Goal: Book appointment/travel/reservation

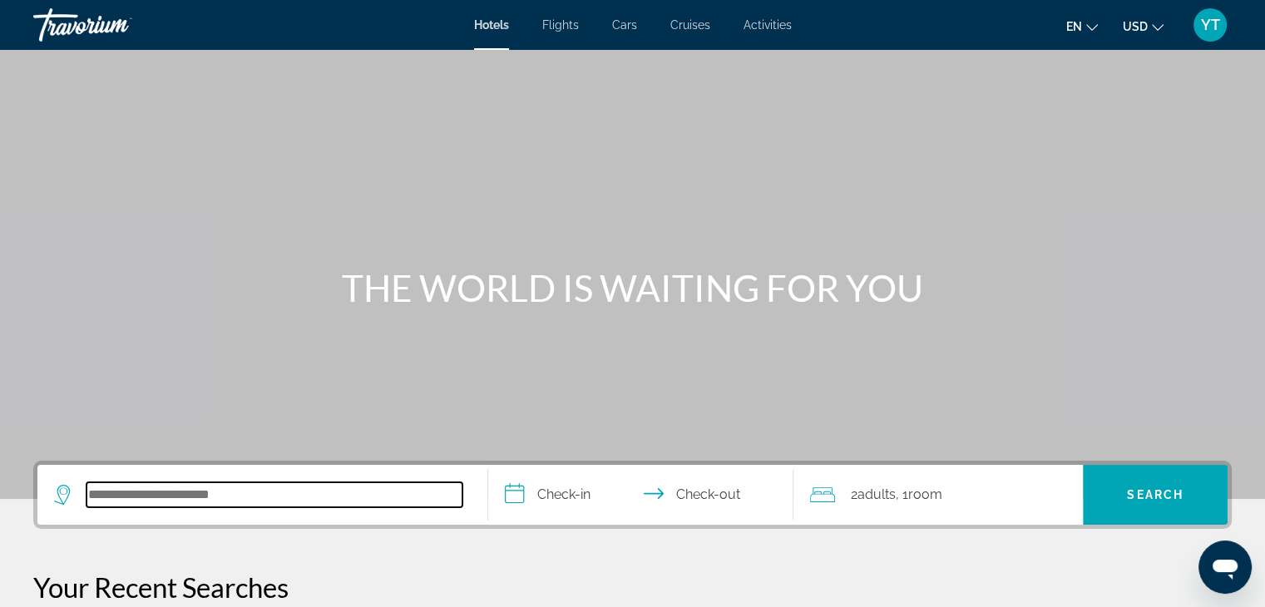
click at [195, 496] on input "Search hotel destination" at bounding box center [274, 494] width 376 height 25
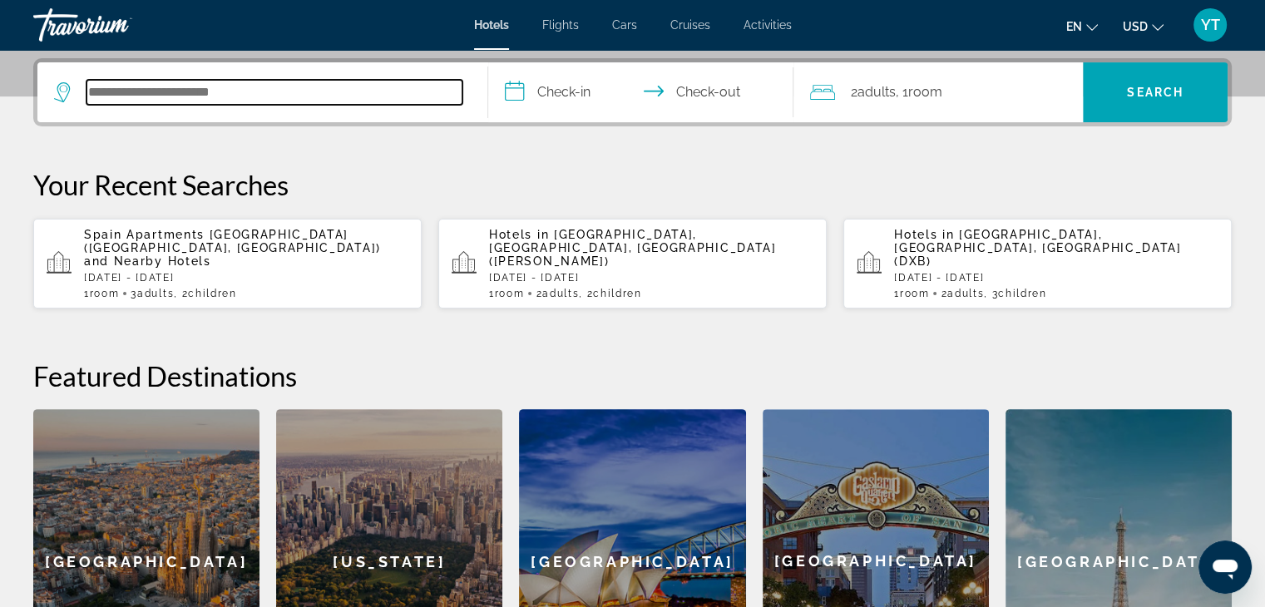
scroll to position [406, 0]
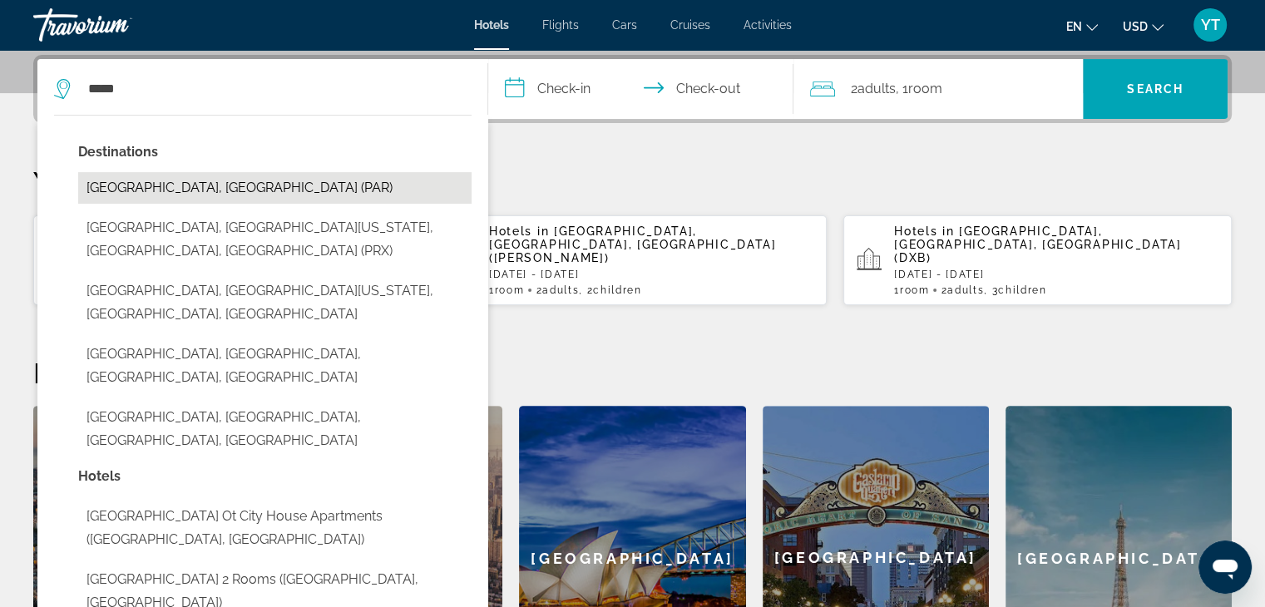
click at [122, 176] on button "[GEOGRAPHIC_DATA], [GEOGRAPHIC_DATA] (PAR)" at bounding box center [274, 188] width 393 height 32
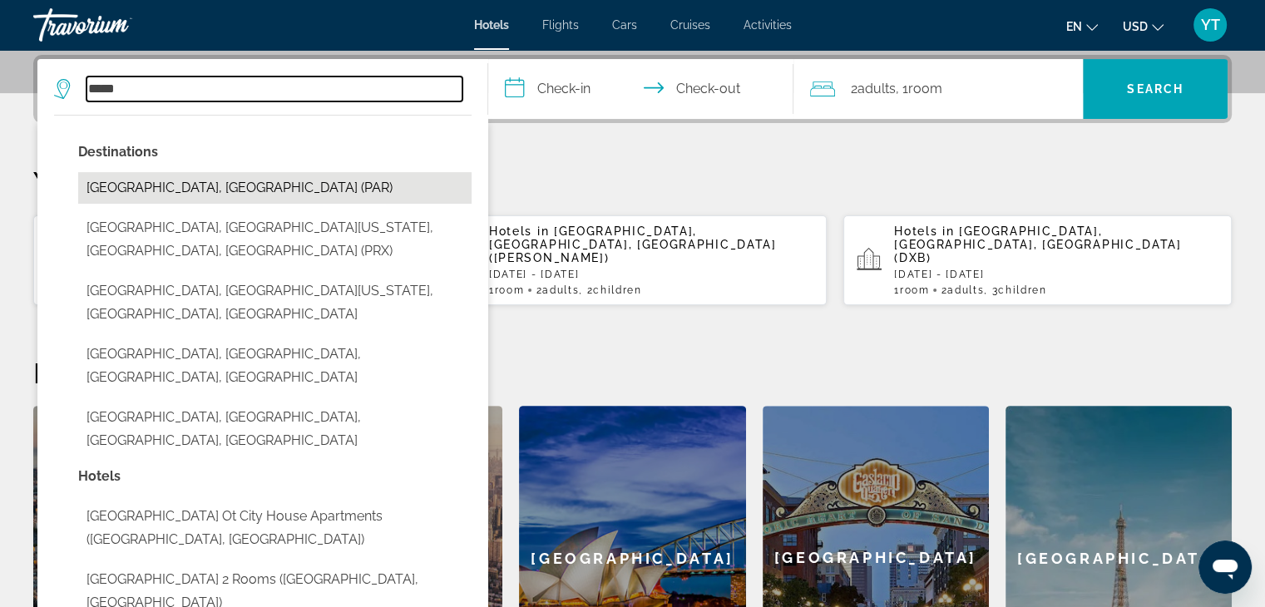
type input "**********"
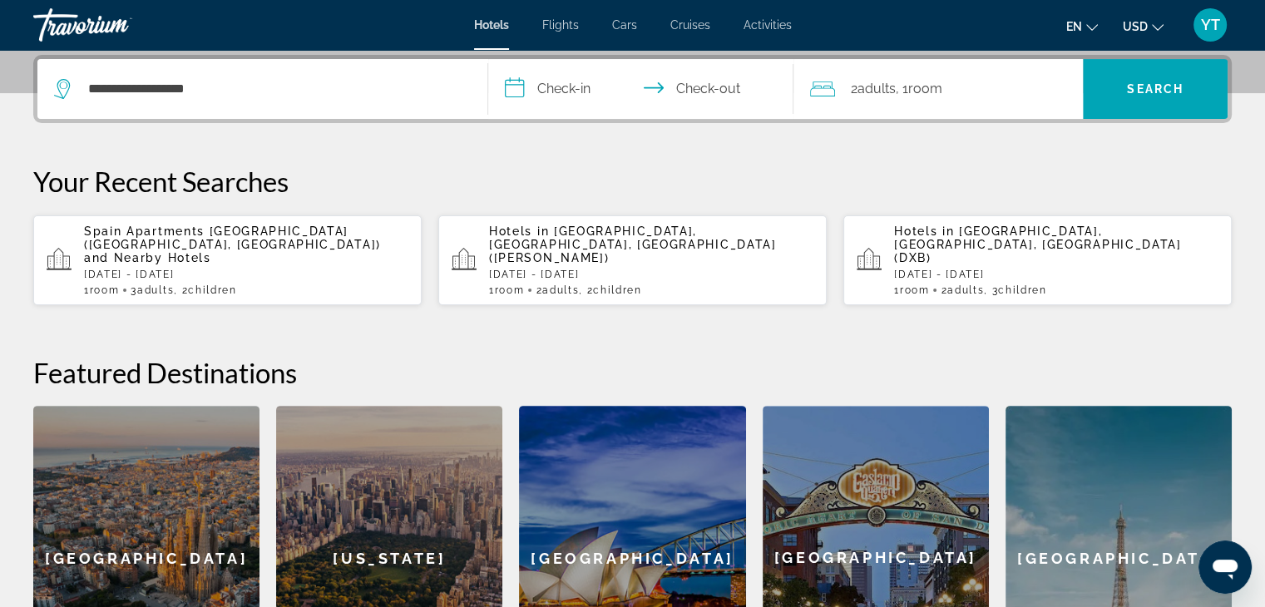
click at [611, 91] on input "**********" at bounding box center [644, 91] width 313 height 65
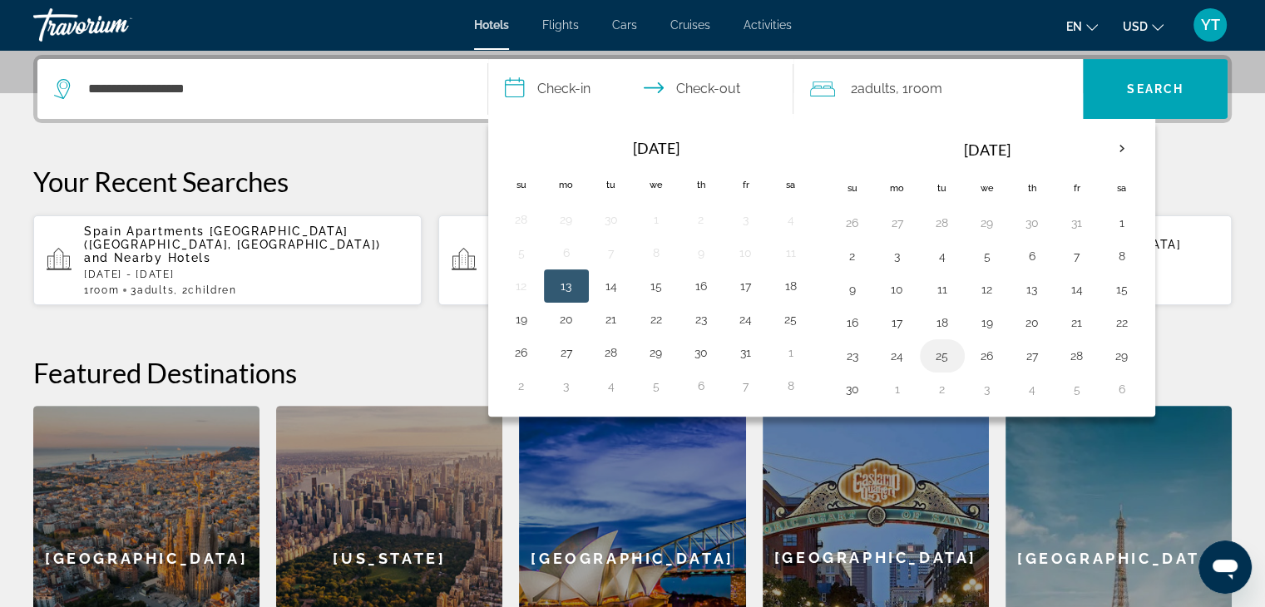
click at [933, 355] on button "25" at bounding box center [942, 355] width 27 height 23
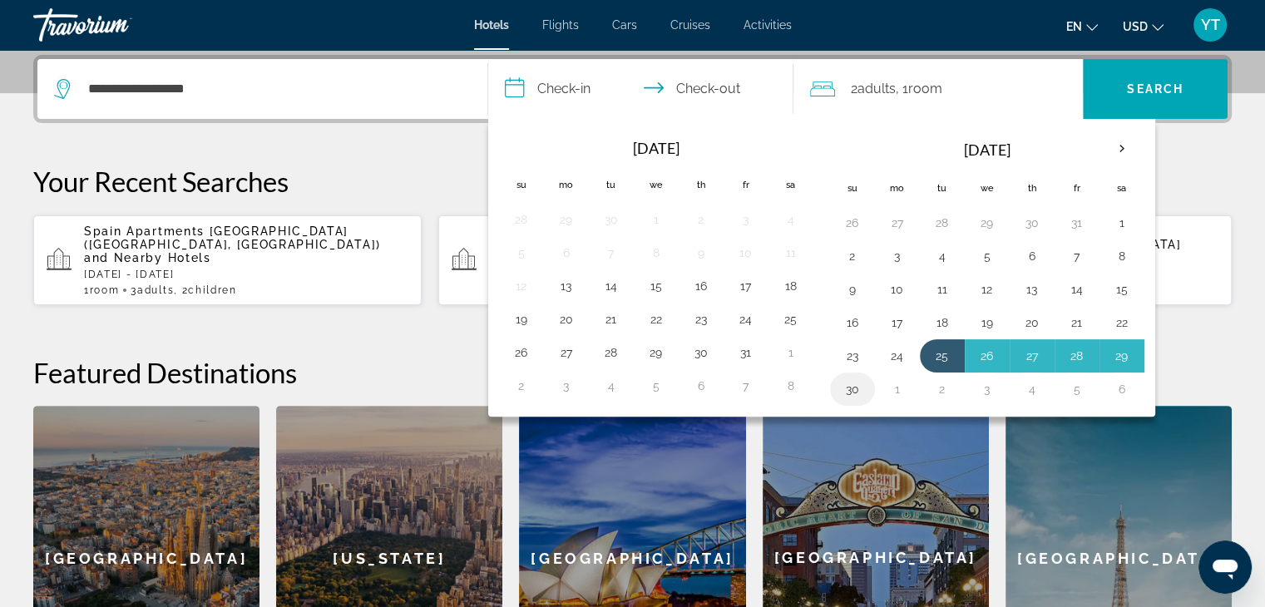
click at [864, 385] on td "30" at bounding box center [852, 389] width 45 height 33
click at [841, 388] on button "30" at bounding box center [852, 389] width 27 height 23
type input "**********"
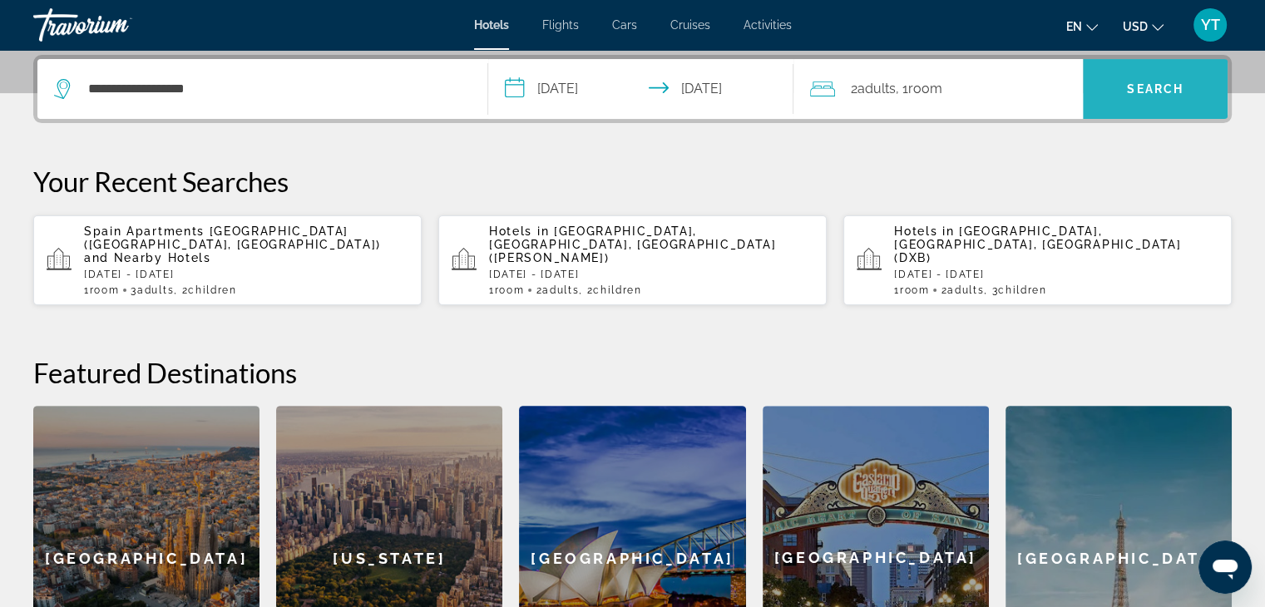
click at [1129, 93] on span "Search" at bounding box center [1155, 88] width 57 height 13
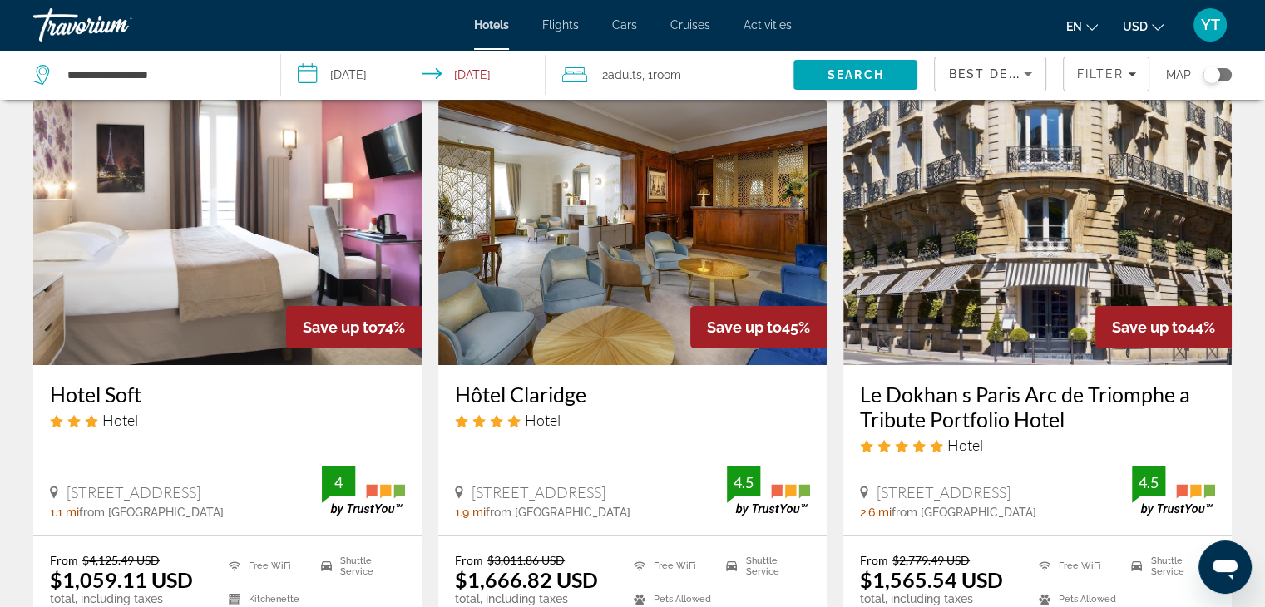
scroll to position [83, 0]
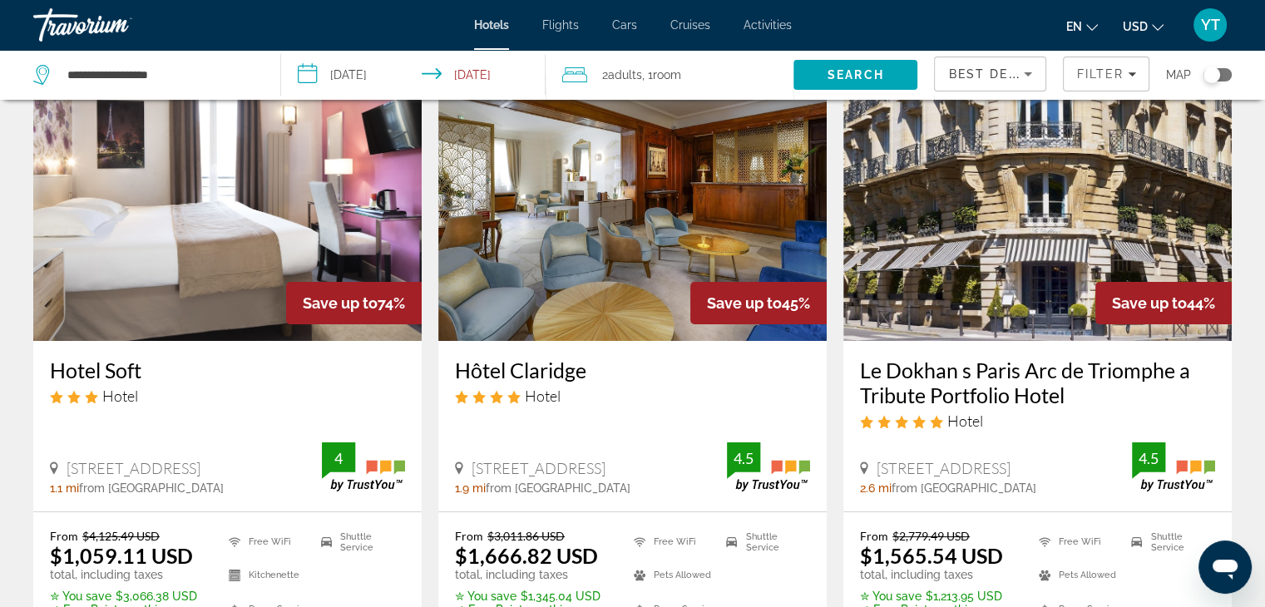
click at [1011, 77] on span "Best Deals" at bounding box center [991, 73] width 86 height 13
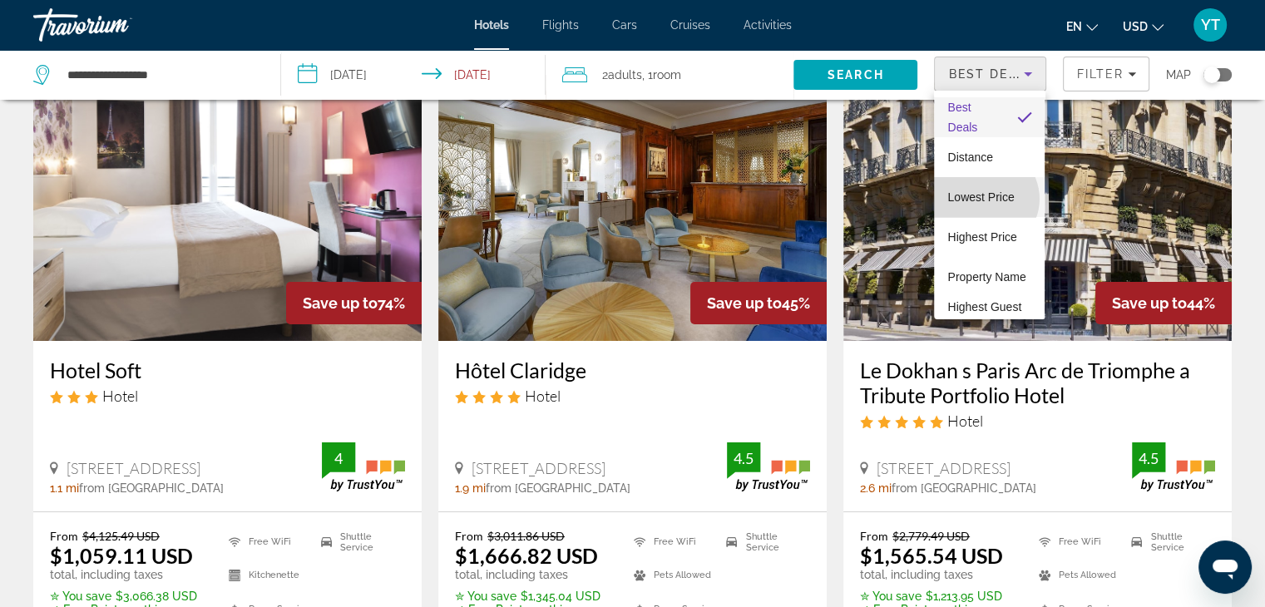
click at [985, 199] on span "Lowest Price" at bounding box center [980, 196] width 67 height 13
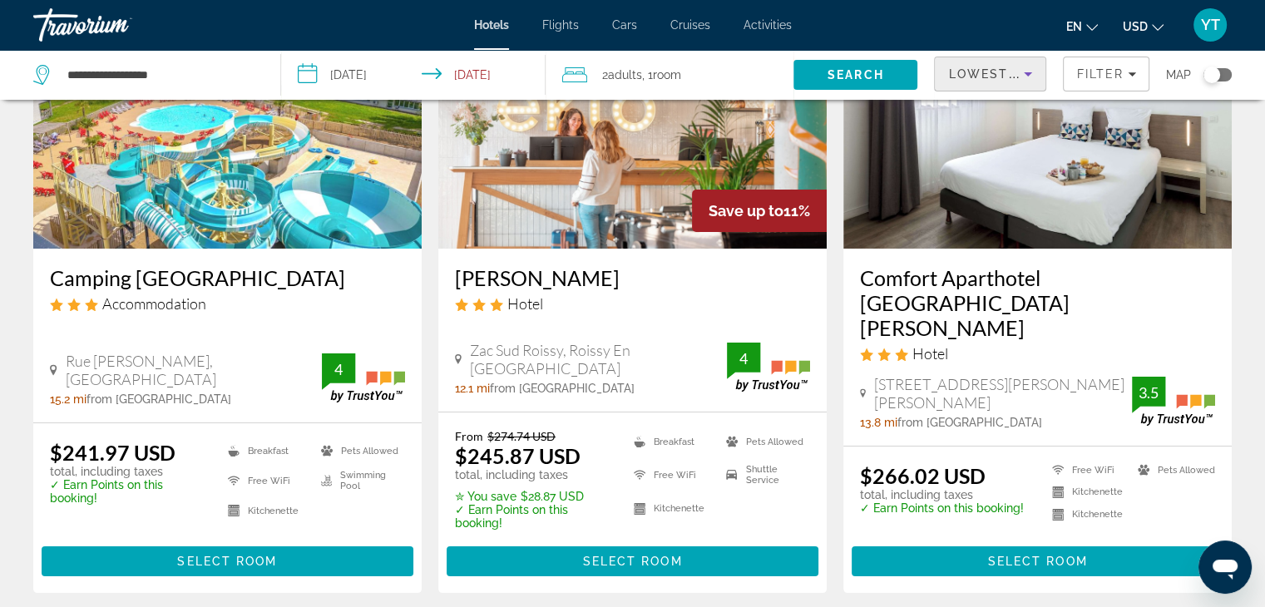
scroll to position [83, 0]
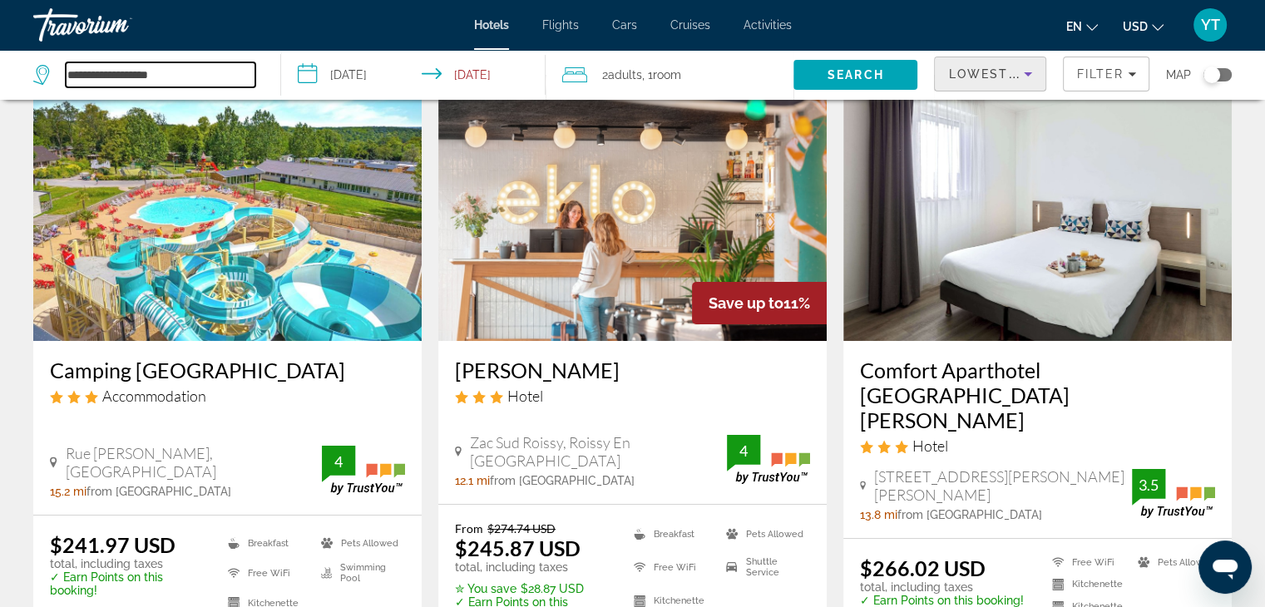
click at [159, 67] on input "**********" at bounding box center [161, 74] width 190 height 25
drag, startPoint x: 183, startPoint y: 72, endPoint x: 57, endPoint y: 73, distance: 125.6
click at [58, 73] on div "**********" at bounding box center [144, 74] width 222 height 25
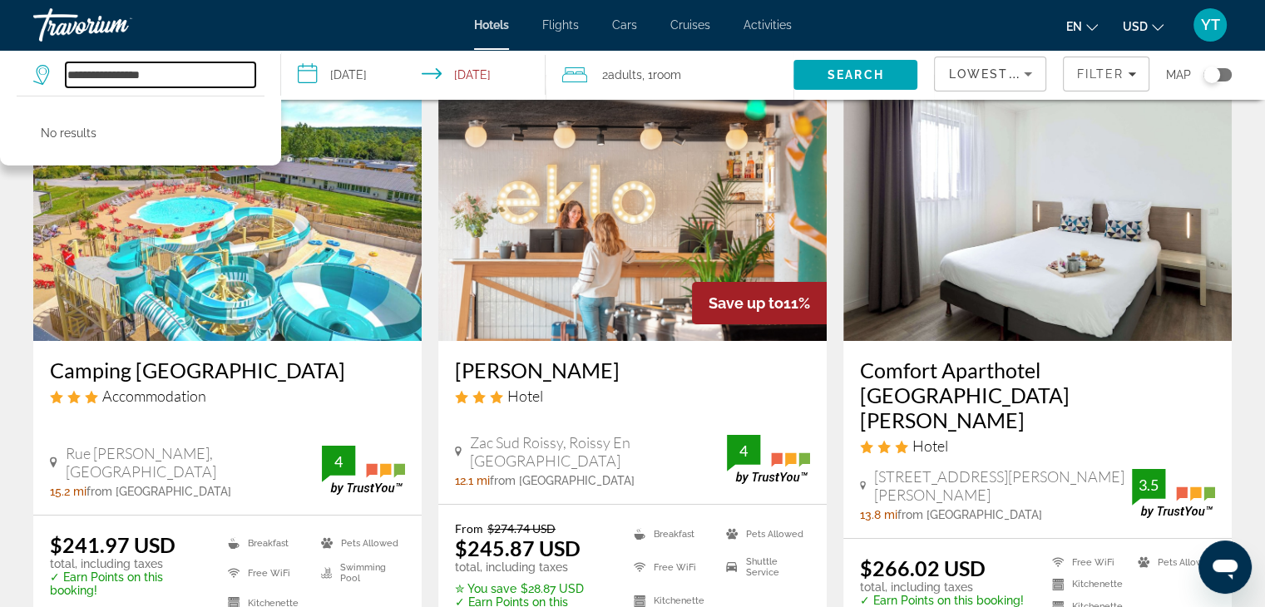
drag, startPoint x: 96, startPoint y: 72, endPoint x: 22, endPoint y: 74, distance: 74.1
click at [22, 74] on app-destination-search "**********" at bounding box center [140, 75] width 281 height 50
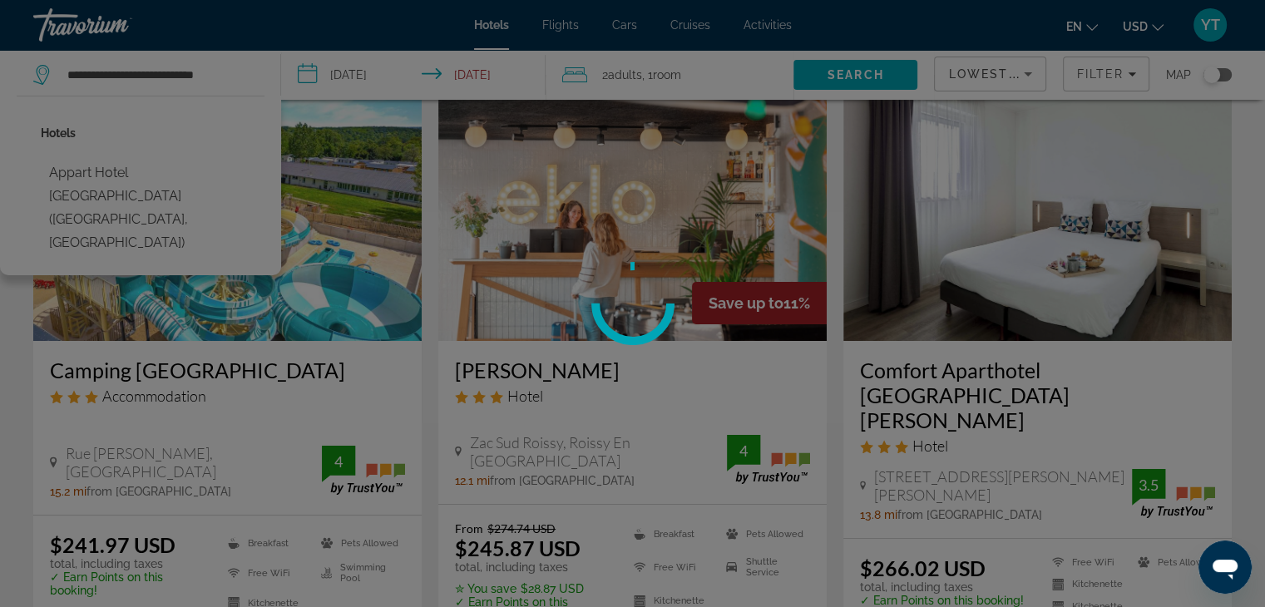
click at [156, 173] on div at bounding box center [632, 303] width 1265 height 607
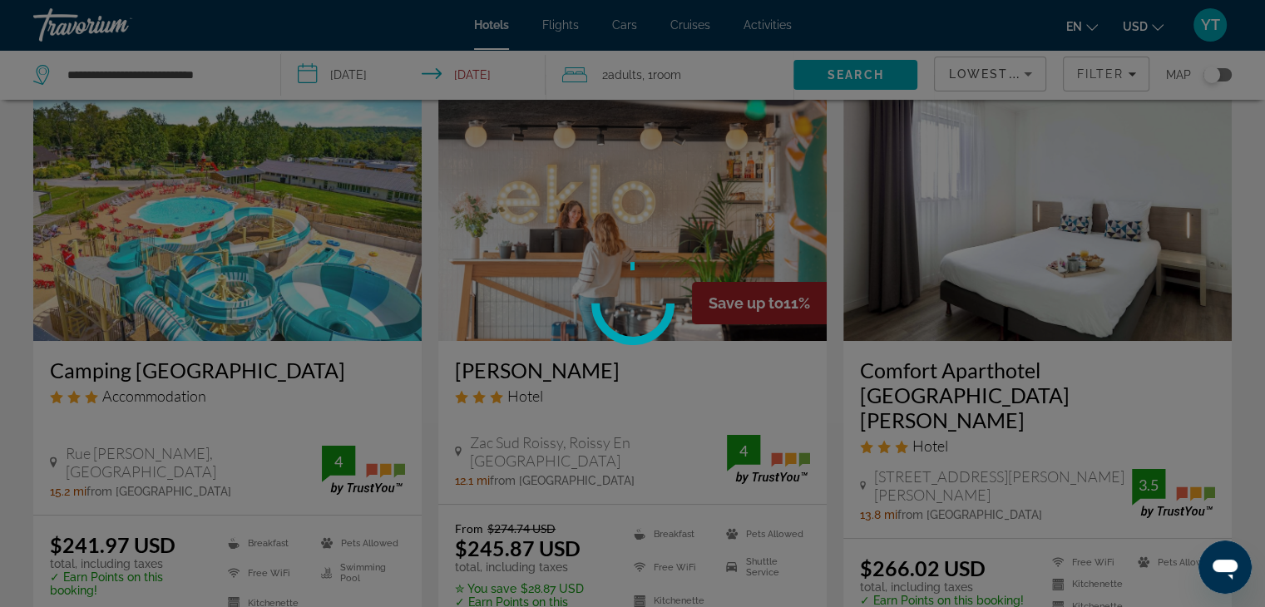
click at [866, 69] on div at bounding box center [632, 303] width 1265 height 607
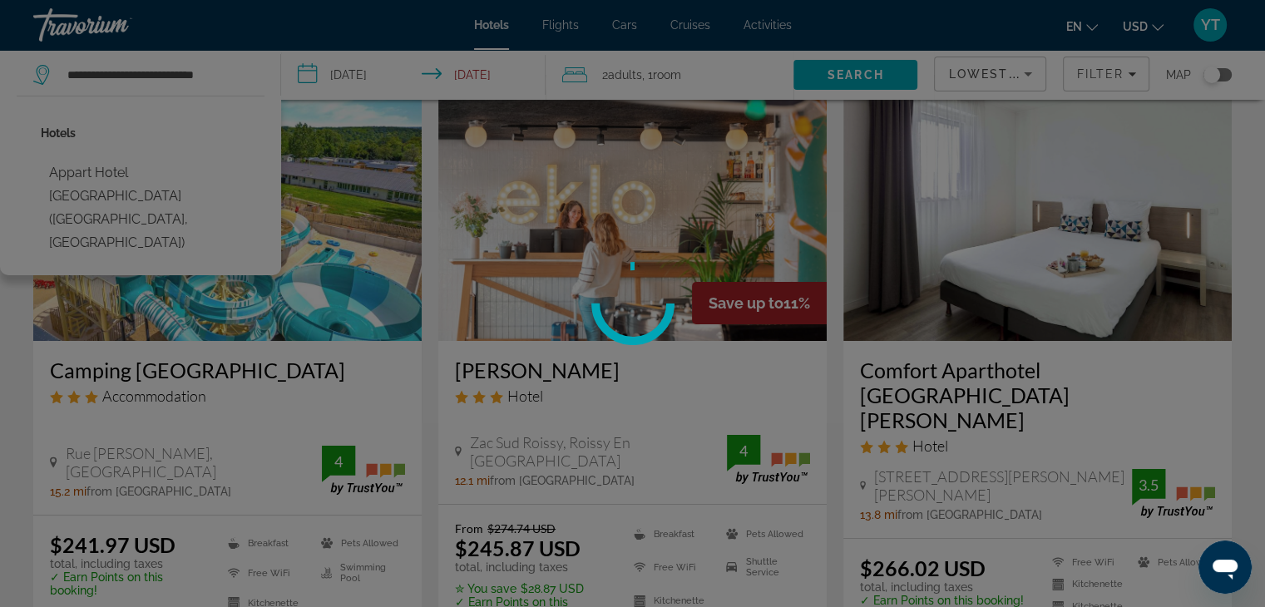
click at [110, 185] on div at bounding box center [632, 303] width 1265 height 607
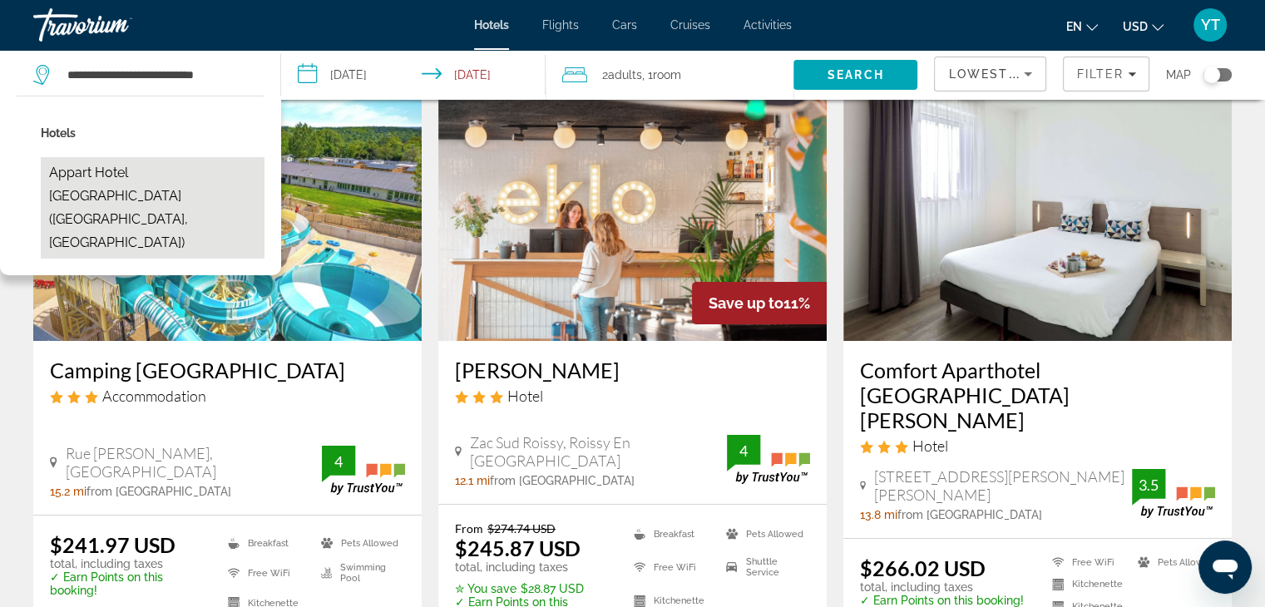
click at [106, 181] on button "Appart Hotel [GEOGRAPHIC_DATA] ([GEOGRAPHIC_DATA], [GEOGRAPHIC_DATA])" at bounding box center [153, 207] width 224 height 101
type input "**********"
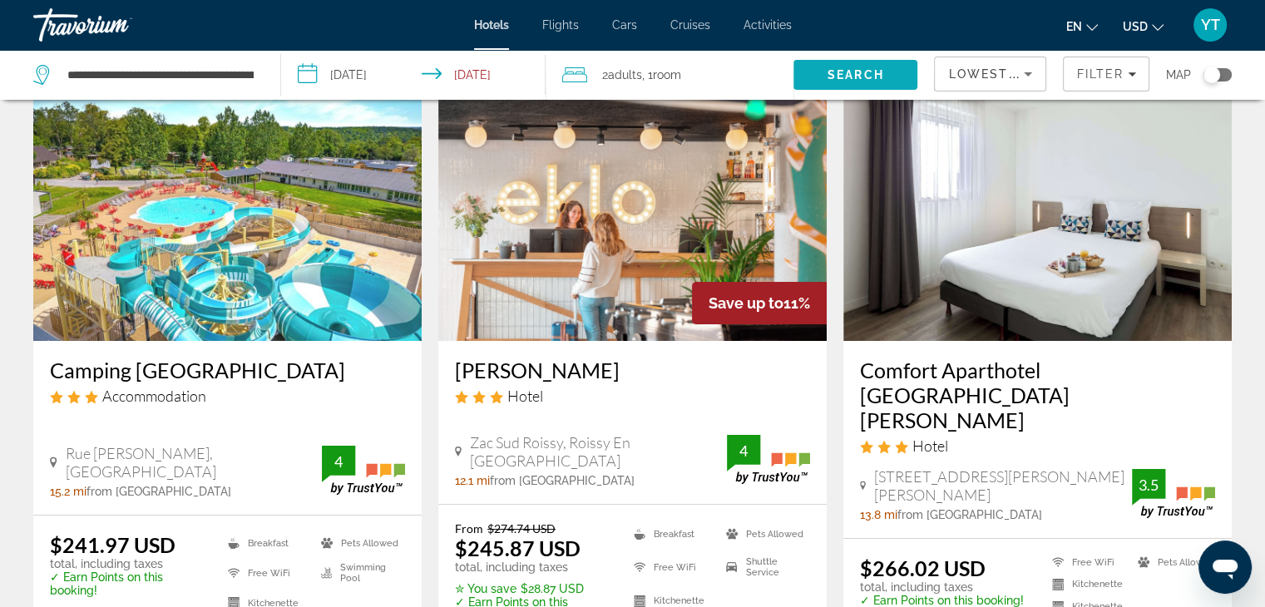
click at [853, 69] on span "Search" at bounding box center [855, 74] width 57 height 13
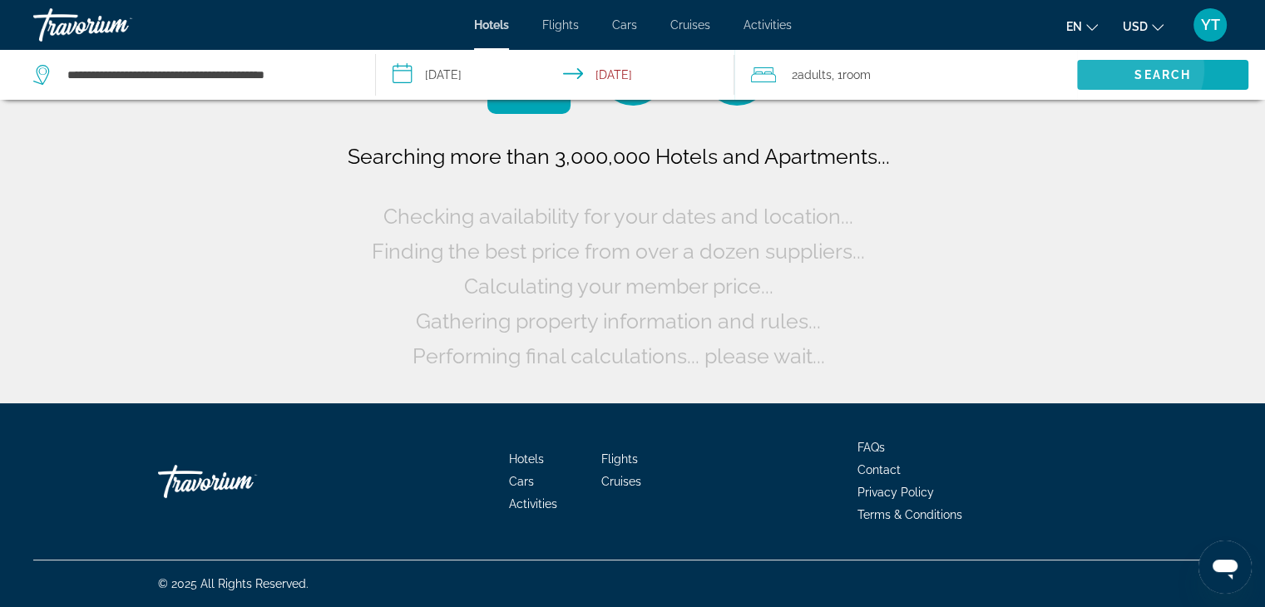
scroll to position [0, 0]
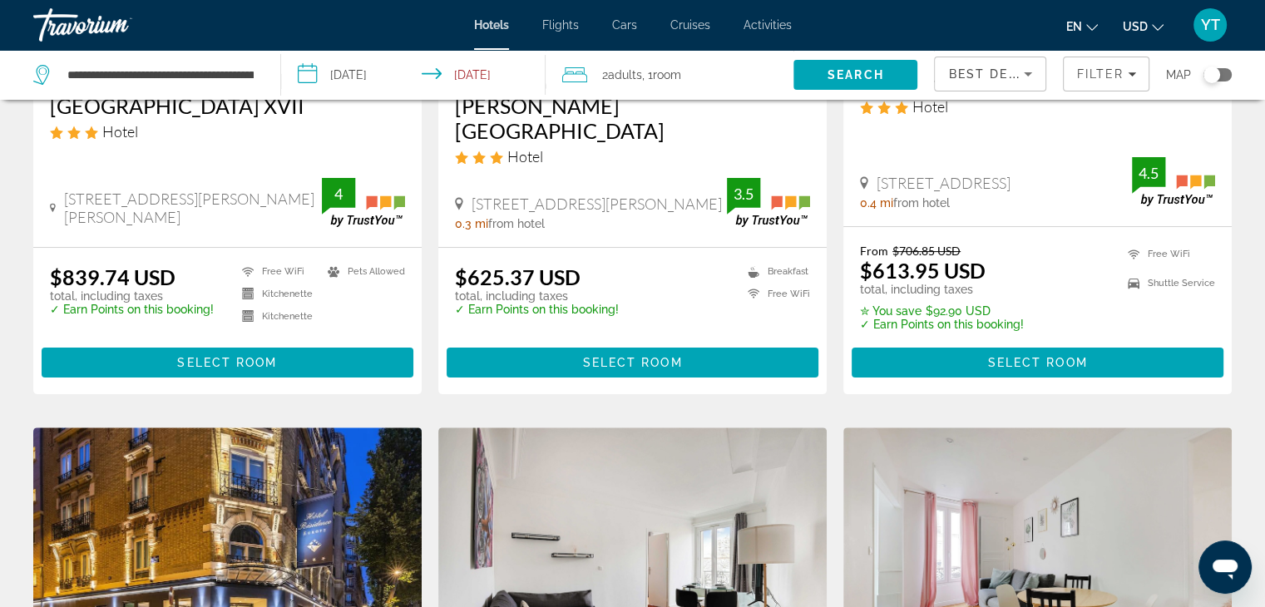
scroll to position [333, 0]
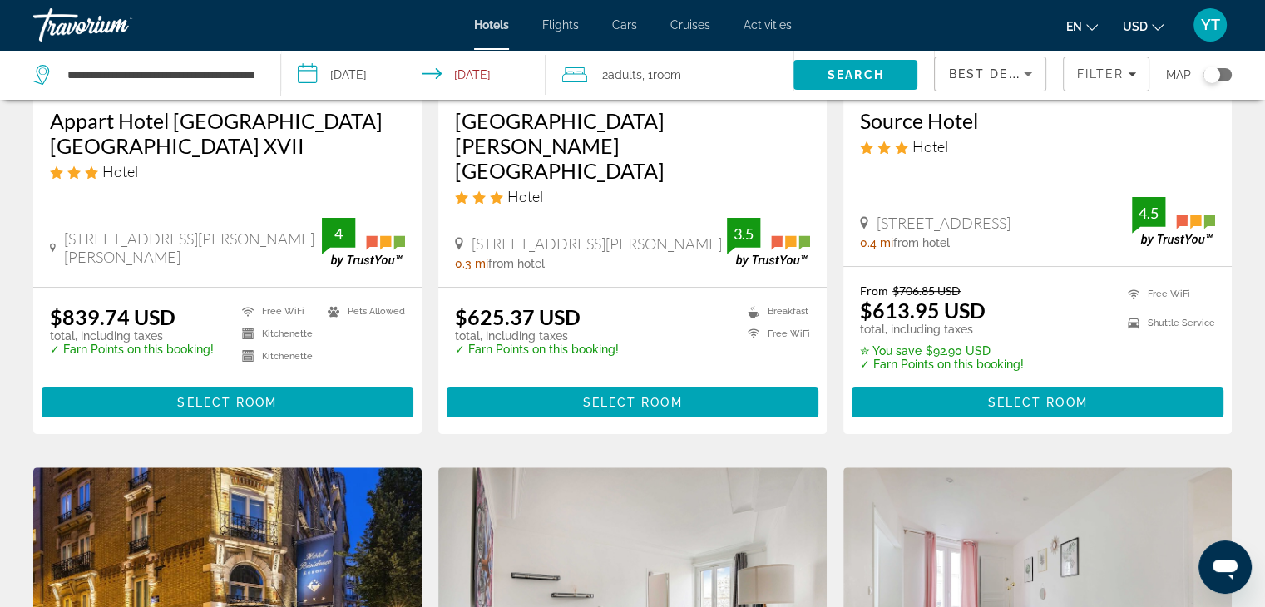
click at [1138, 20] on span "USD" at bounding box center [1135, 26] width 25 height 13
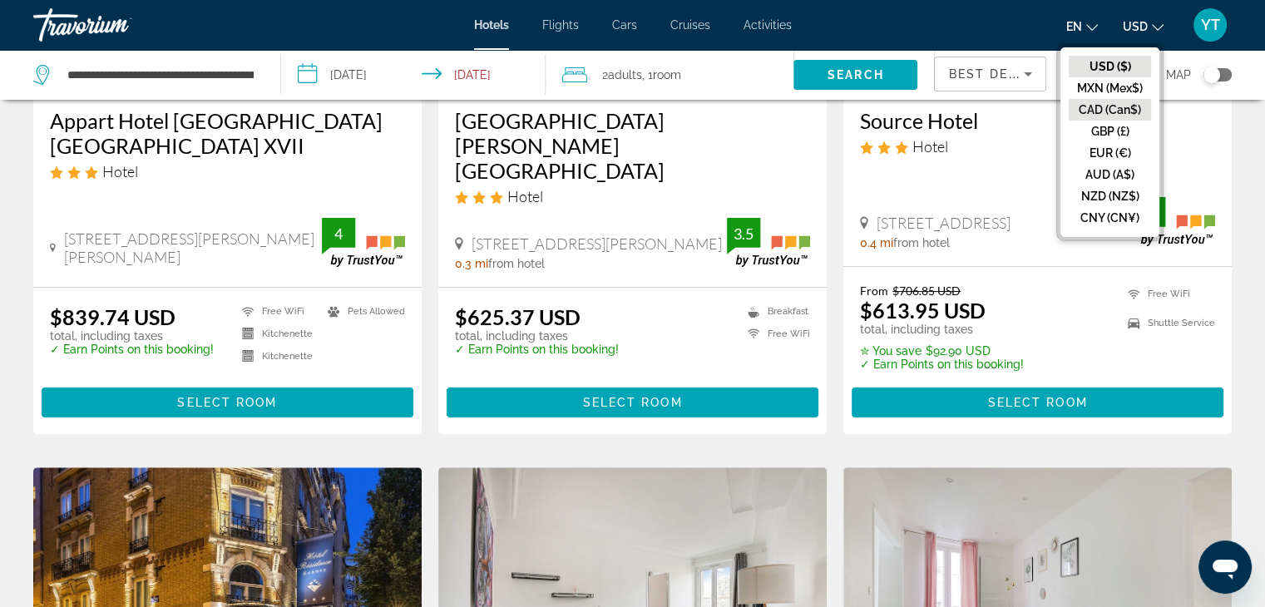
click at [1107, 104] on button "CAD (Can$)" at bounding box center [1110, 110] width 82 height 22
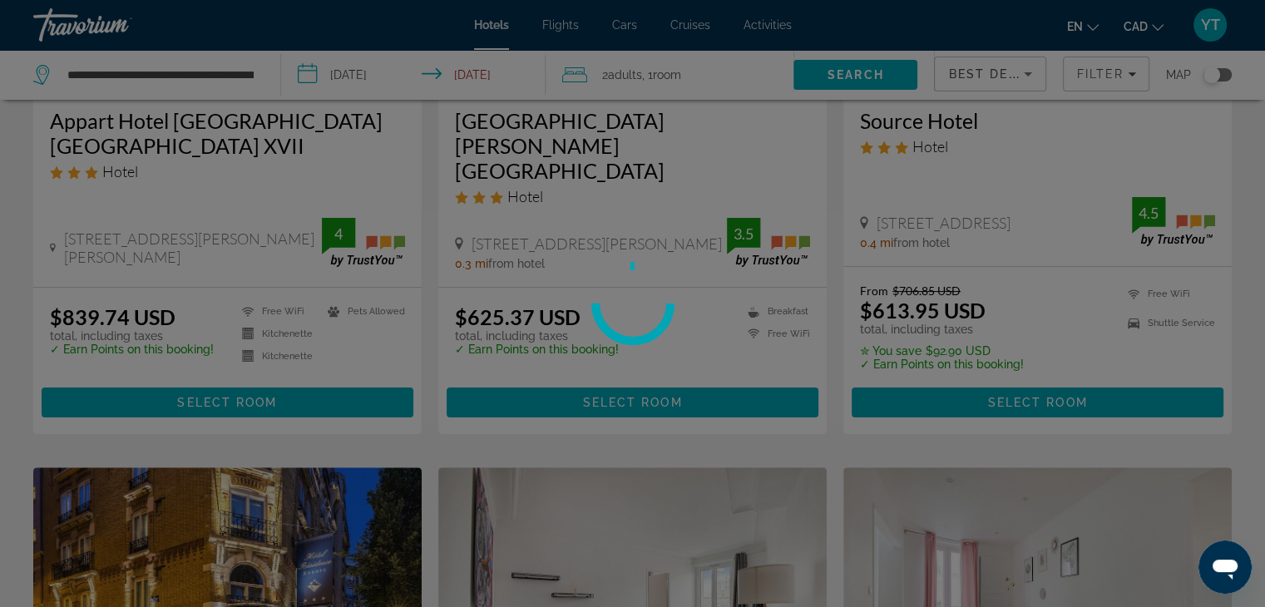
scroll to position [0, 0]
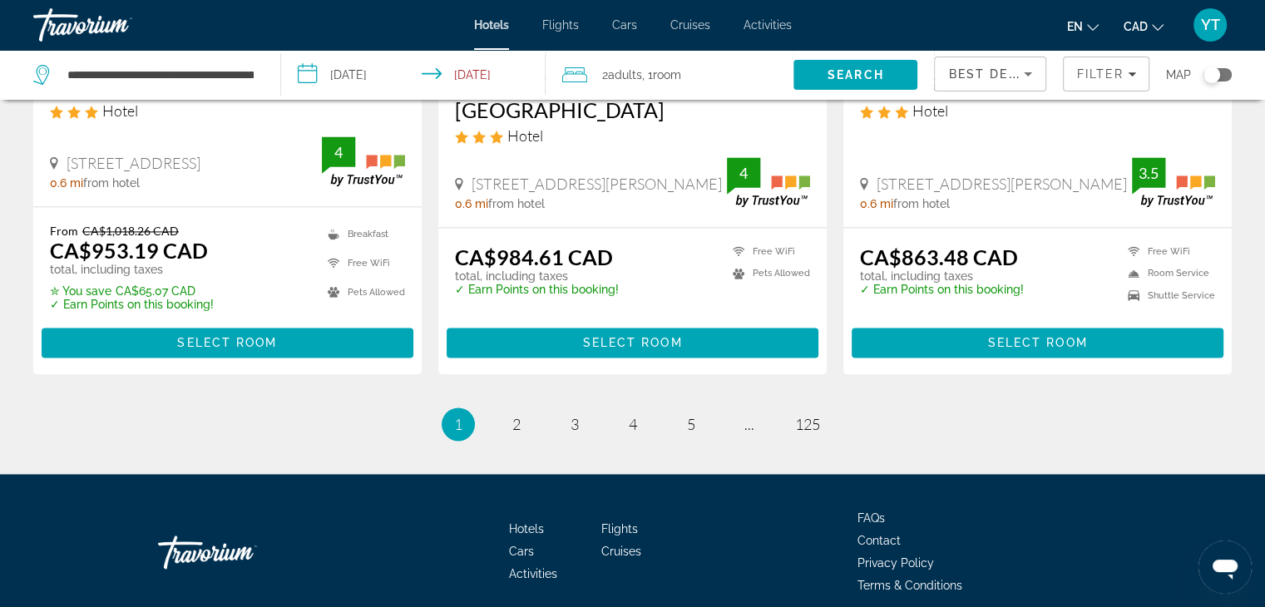
scroll to position [2329, 0]
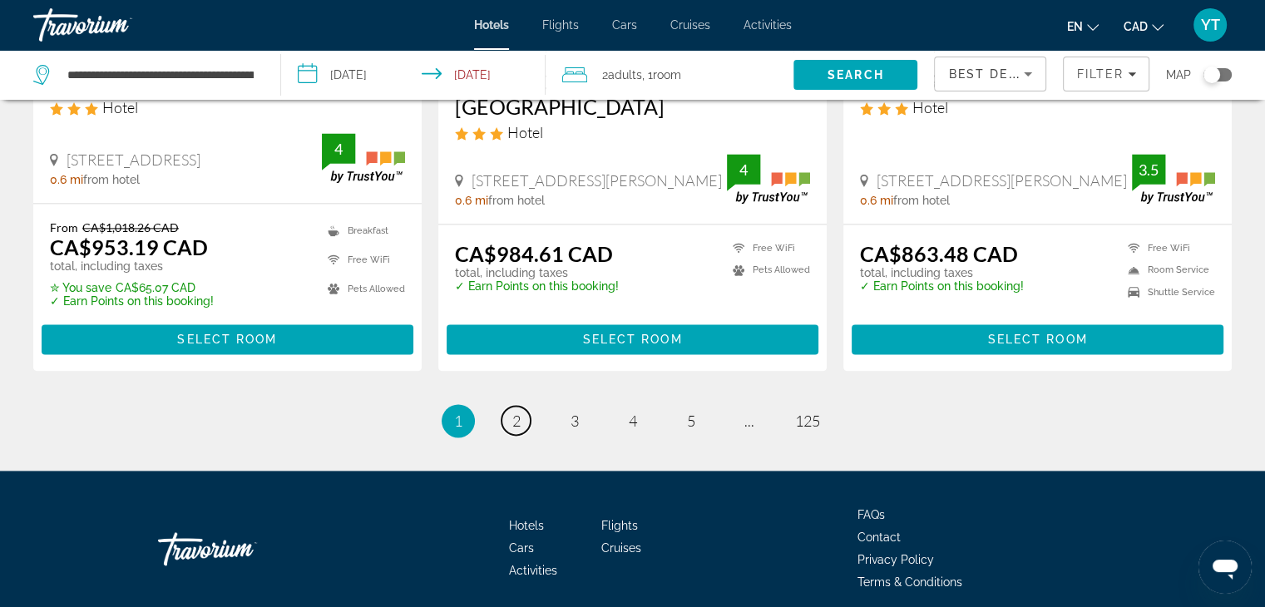
click at [527, 406] on link "page 2" at bounding box center [515, 420] width 29 height 29
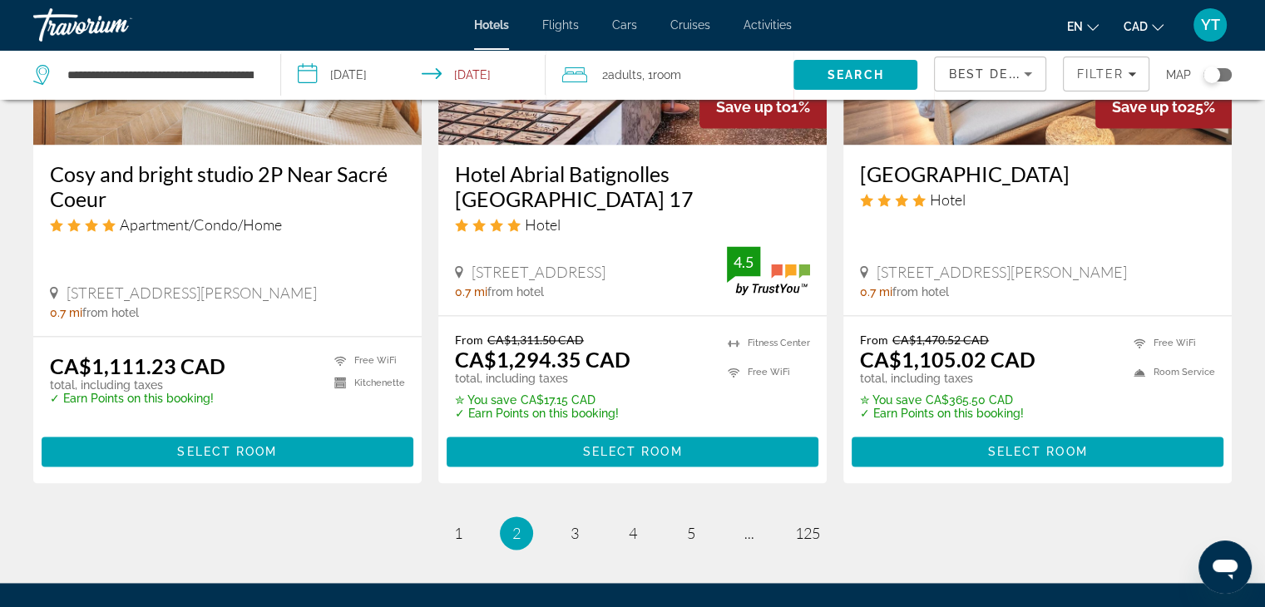
scroll to position [2325, 0]
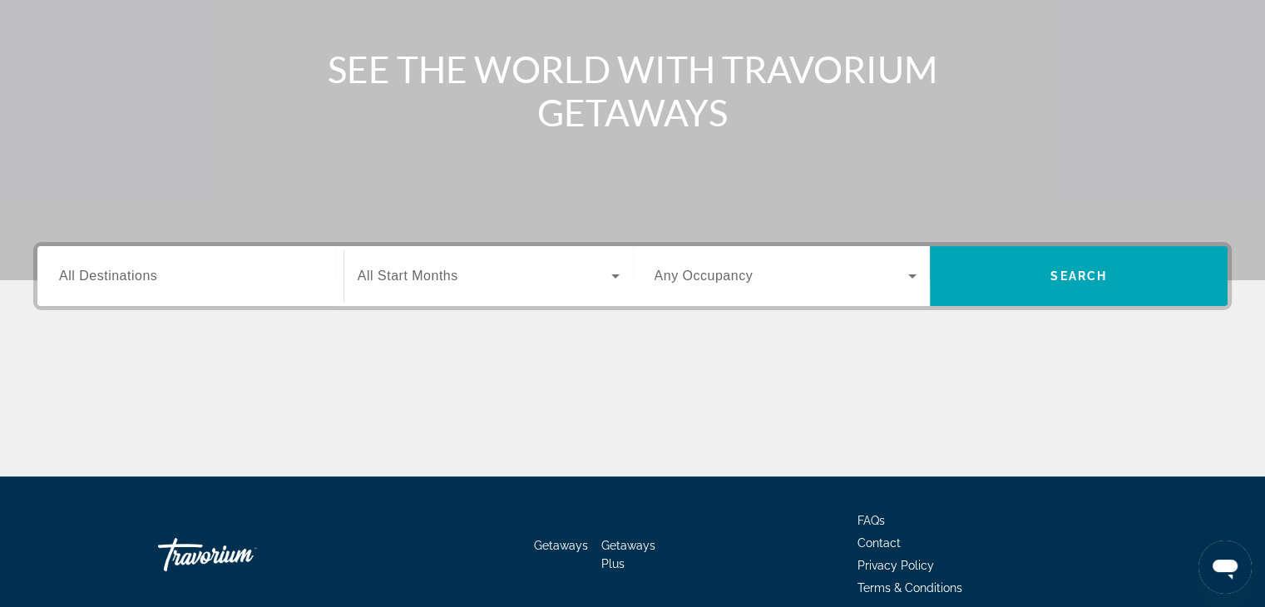
scroll to position [292, 0]
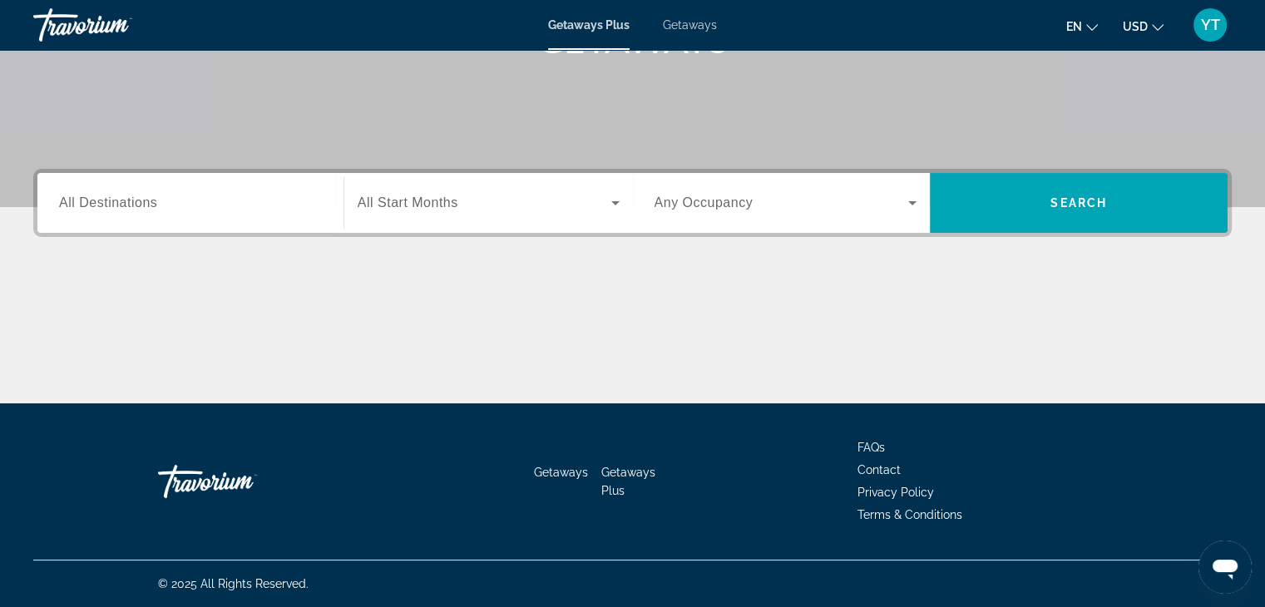
click at [133, 205] on span "All Destinations" at bounding box center [108, 202] width 98 height 14
click at [133, 205] on input "Destination All Destinations" at bounding box center [190, 204] width 263 height 20
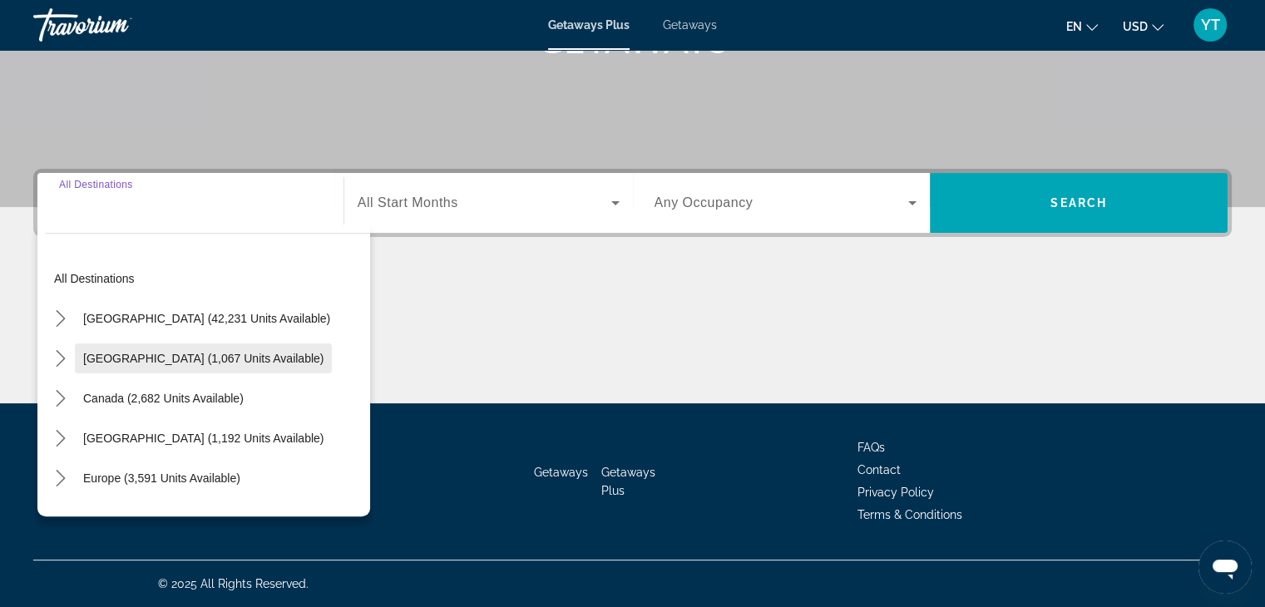
click at [91, 357] on span "Mexico (1,067 units available)" at bounding box center [203, 358] width 240 height 13
type input "**********"
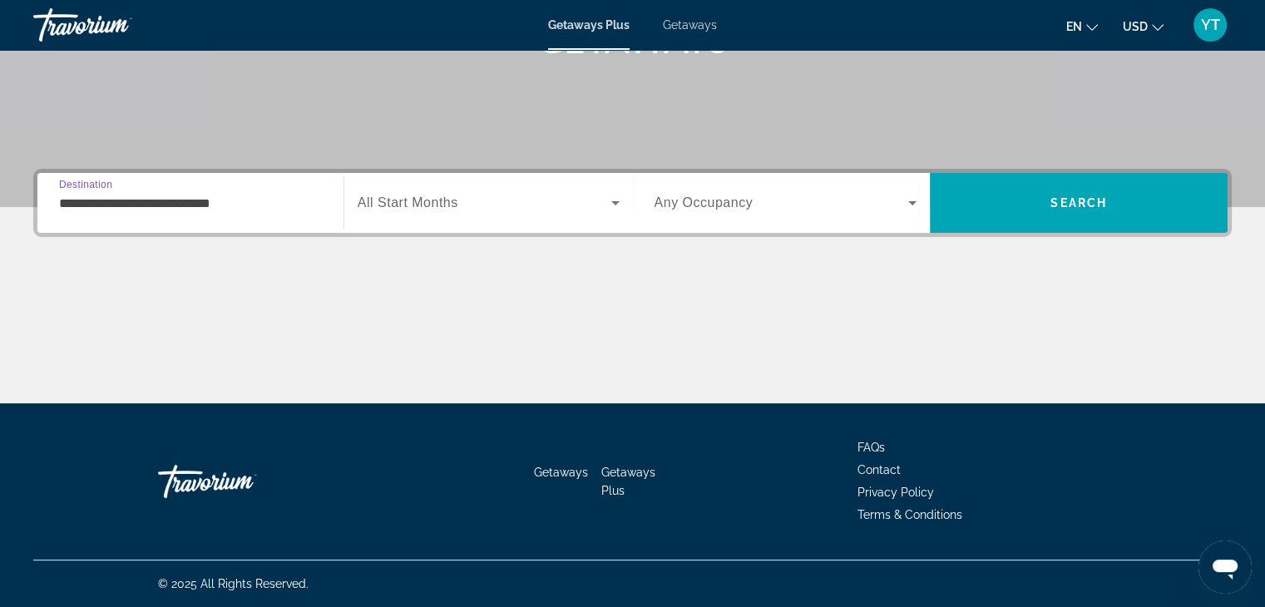
click at [495, 200] on span "Search widget" at bounding box center [485, 203] width 254 height 20
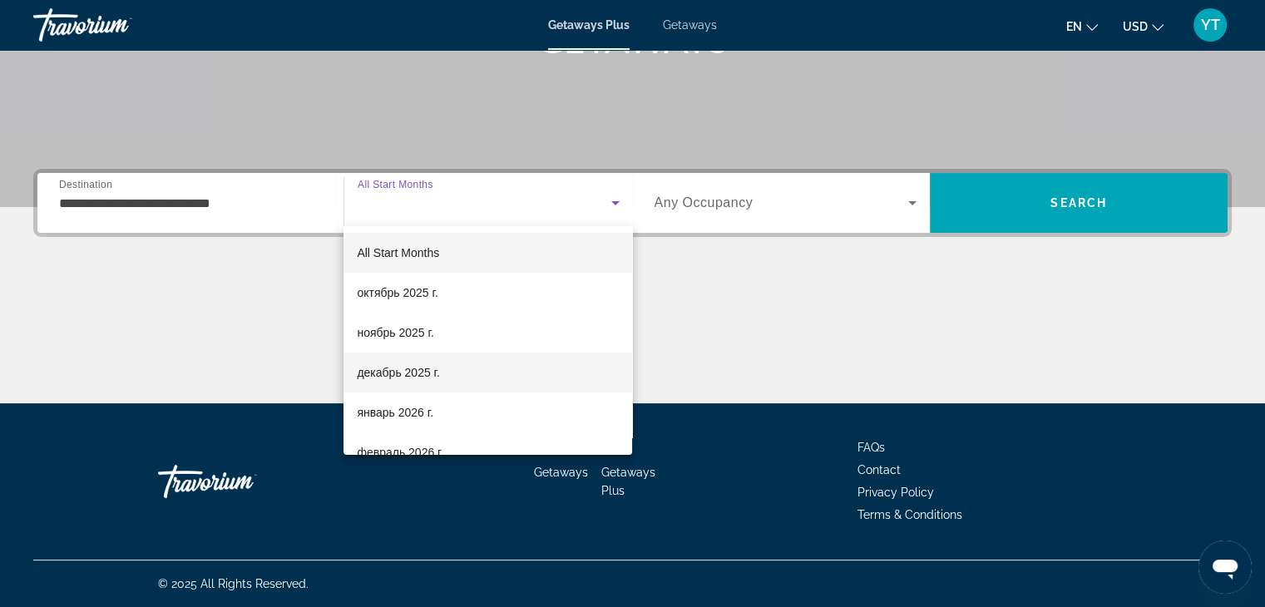
click at [462, 375] on mat-option "декабрь 2025 г." at bounding box center [487, 373] width 289 height 40
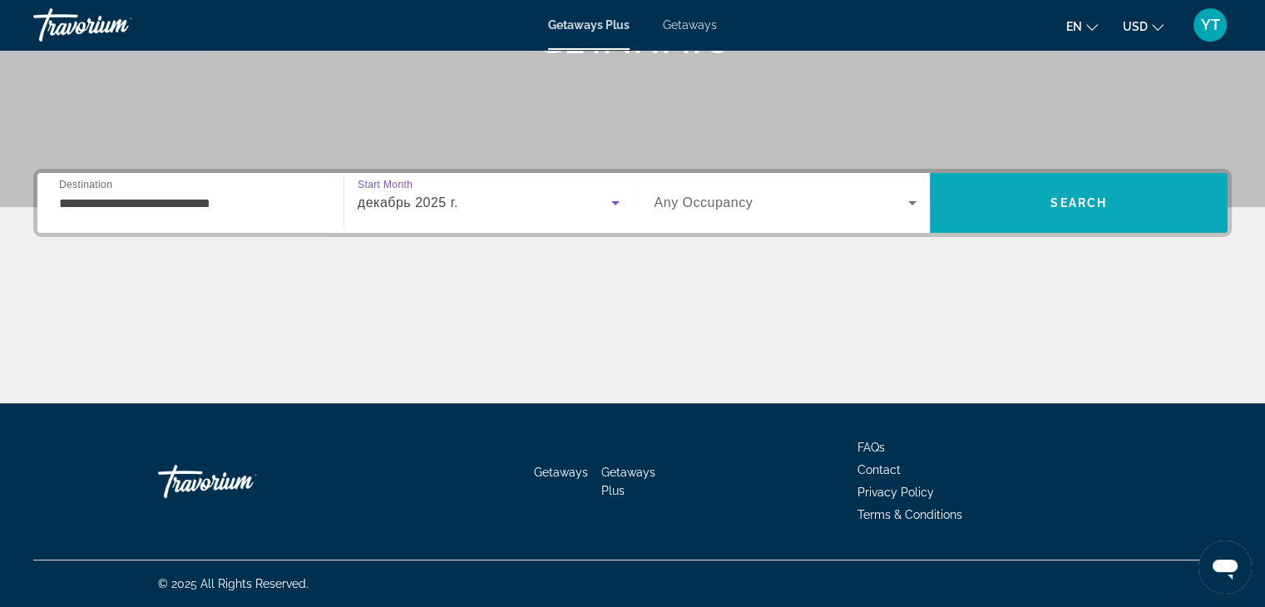
click at [1005, 200] on span "Search" at bounding box center [1079, 203] width 298 height 40
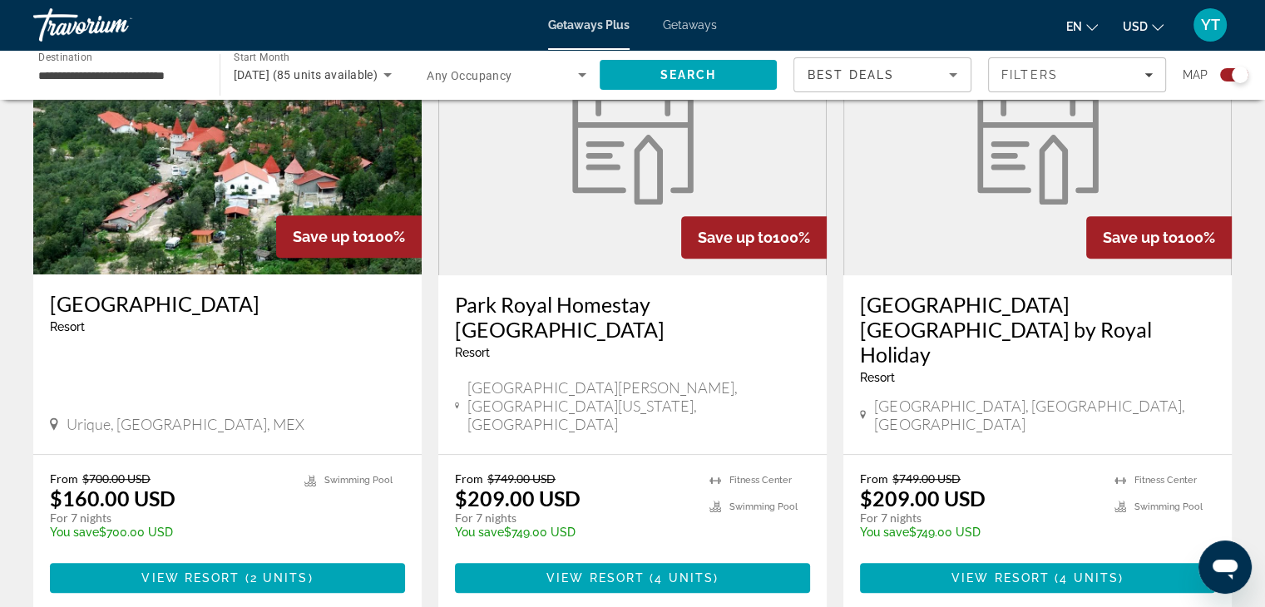
scroll to position [665, 0]
click at [185, 309] on h3 "Hotel Mansión Tarahumara" at bounding box center [227, 303] width 355 height 25
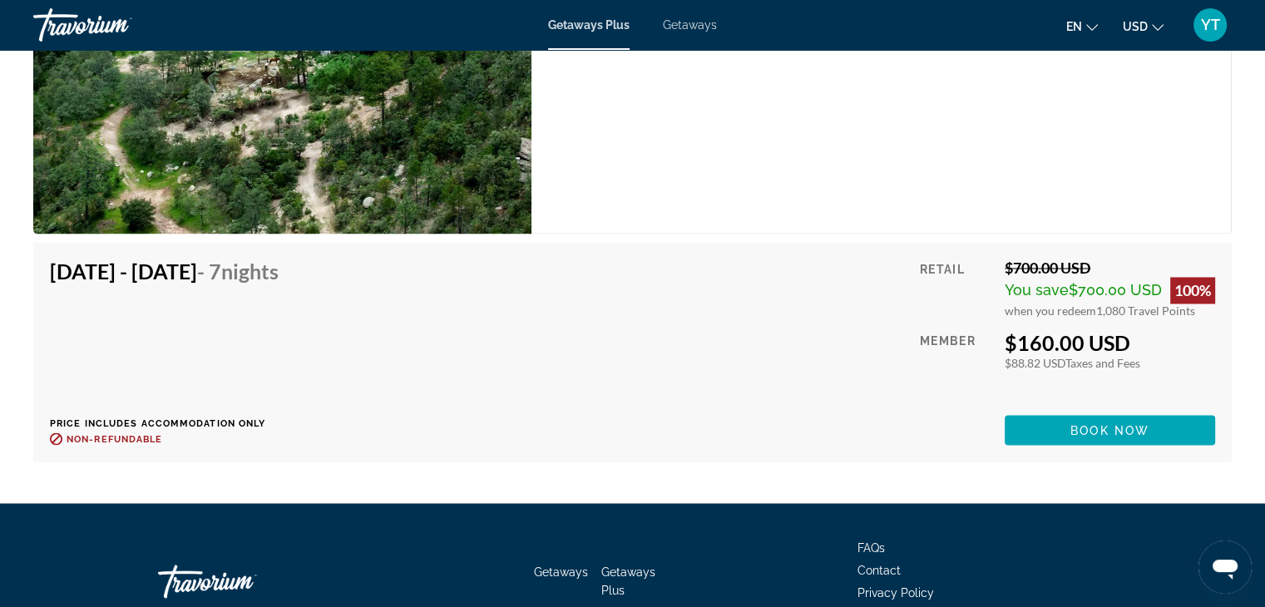
scroll to position [2828, 0]
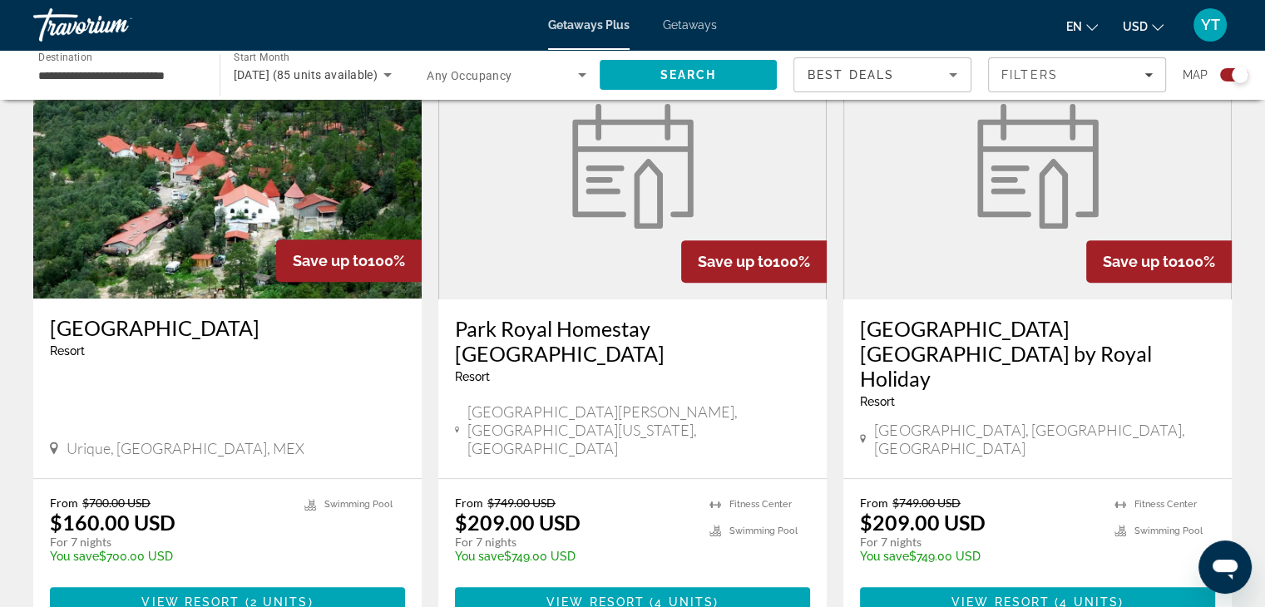
scroll to position [665, 0]
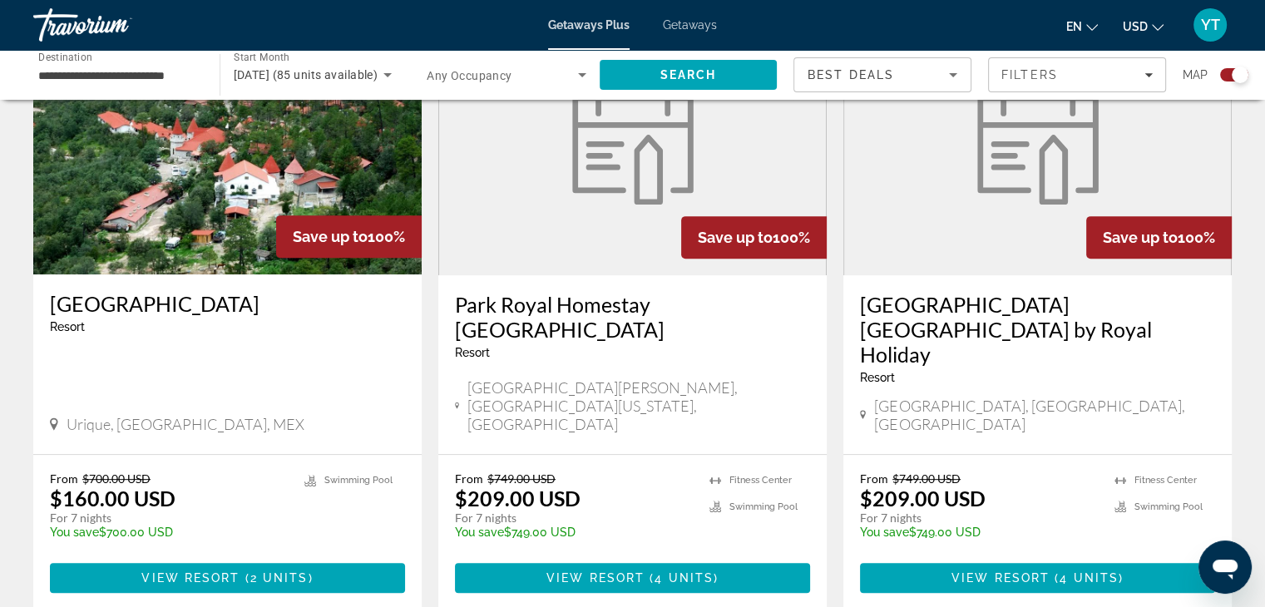
click at [604, 314] on h3 "Park Royal Homestay Los Cabos" at bounding box center [632, 317] width 355 height 50
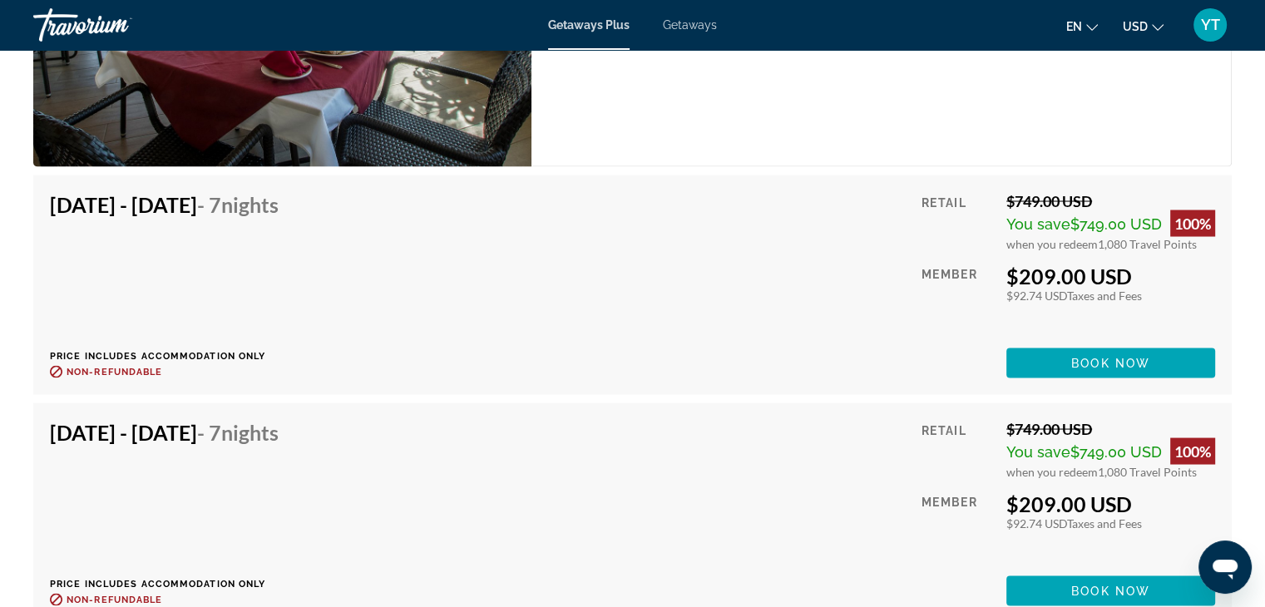
scroll to position [3055, 0]
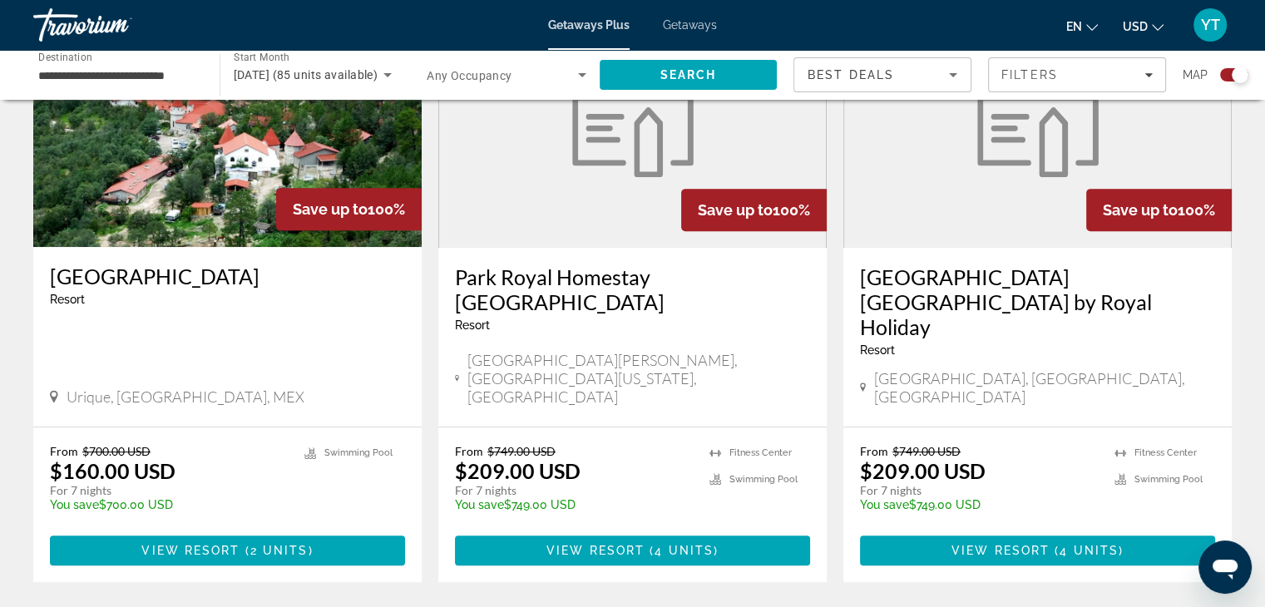
scroll to position [832, 0]
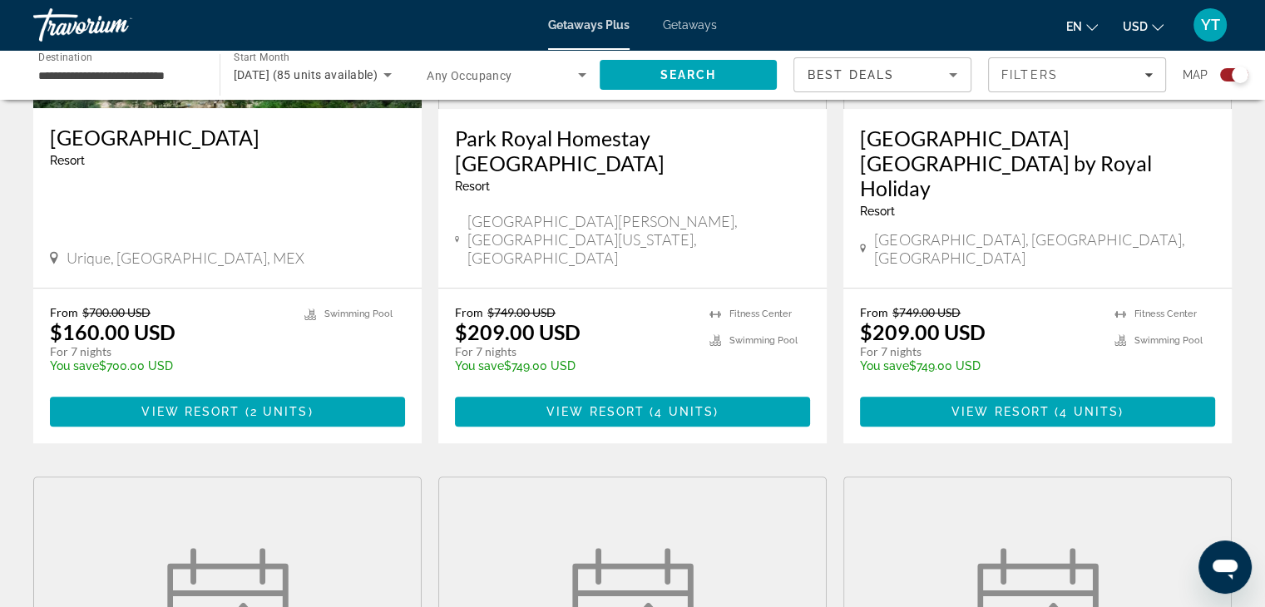
click at [1008, 141] on h3 "Park Royal Beach Resort Mazatlán by Royal Holiday" at bounding box center [1037, 163] width 355 height 75
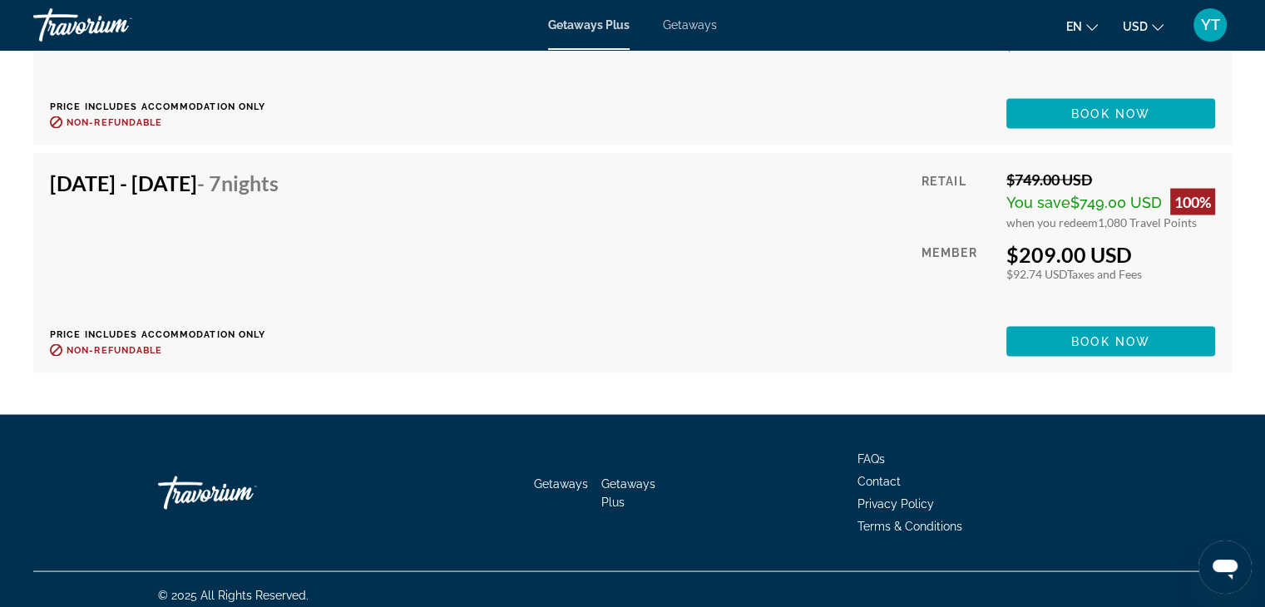
scroll to position [3204, 0]
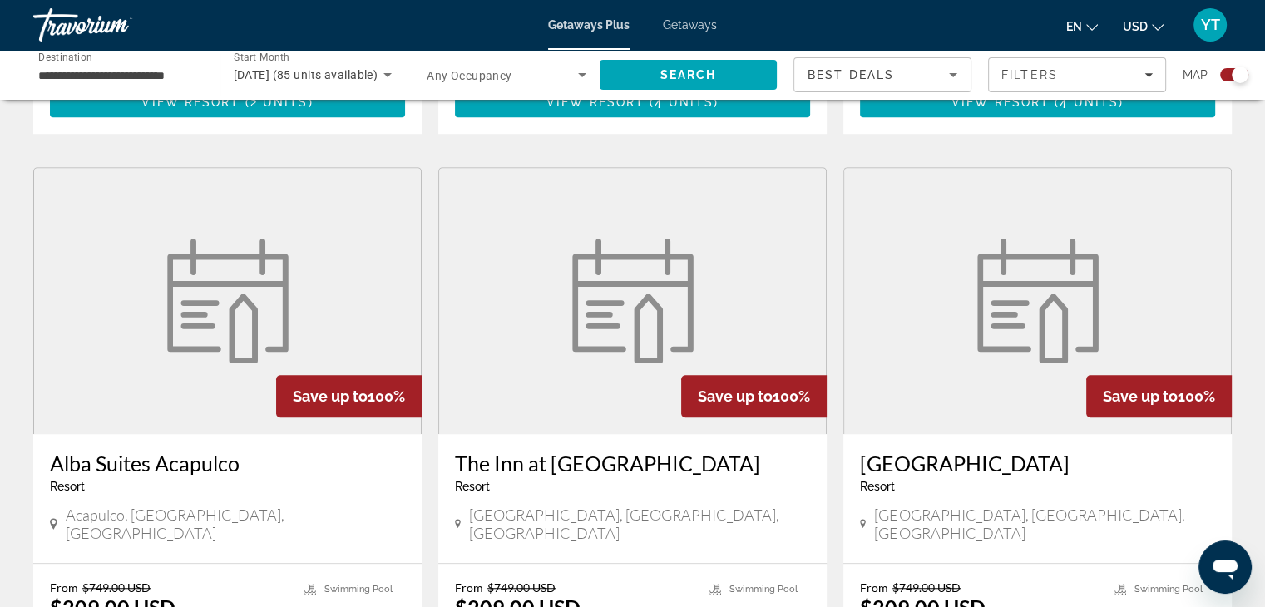
scroll to position [1164, 0]
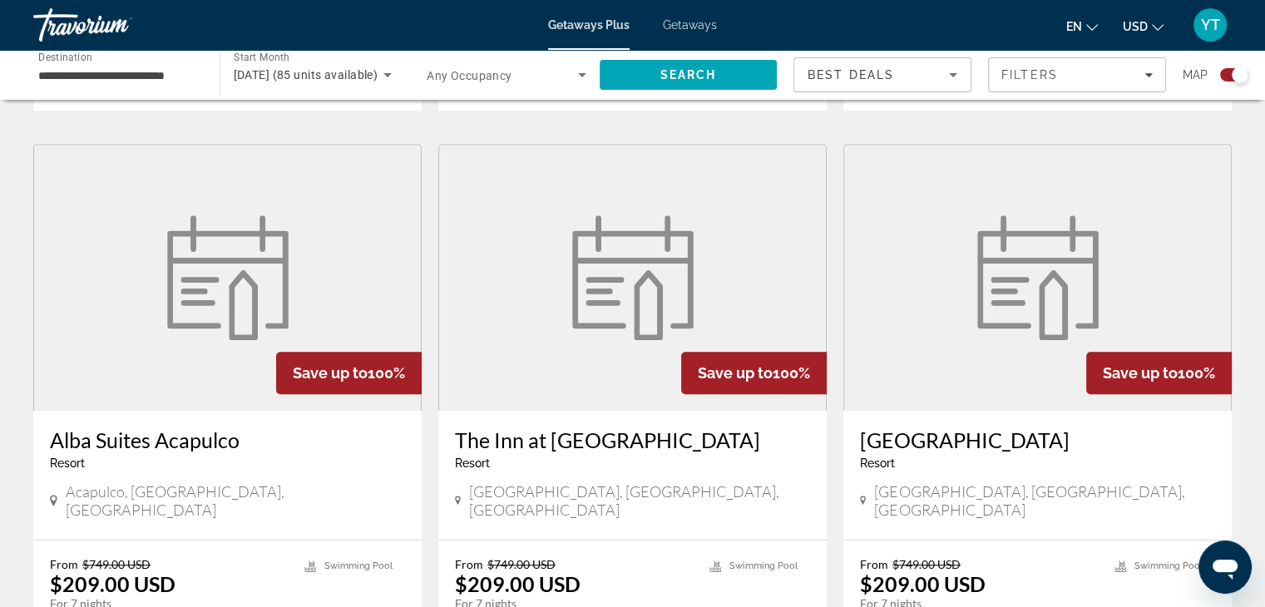
click at [211, 427] on h3 "Alba Suites Acapulco" at bounding box center [227, 439] width 355 height 25
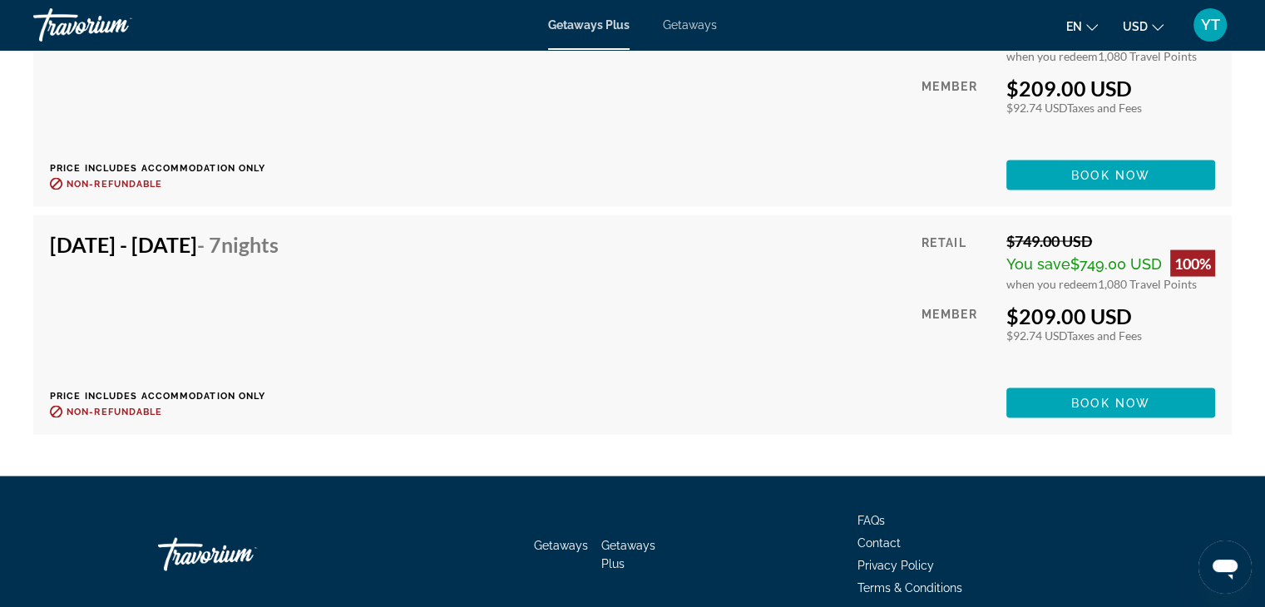
scroll to position [3240, 0]
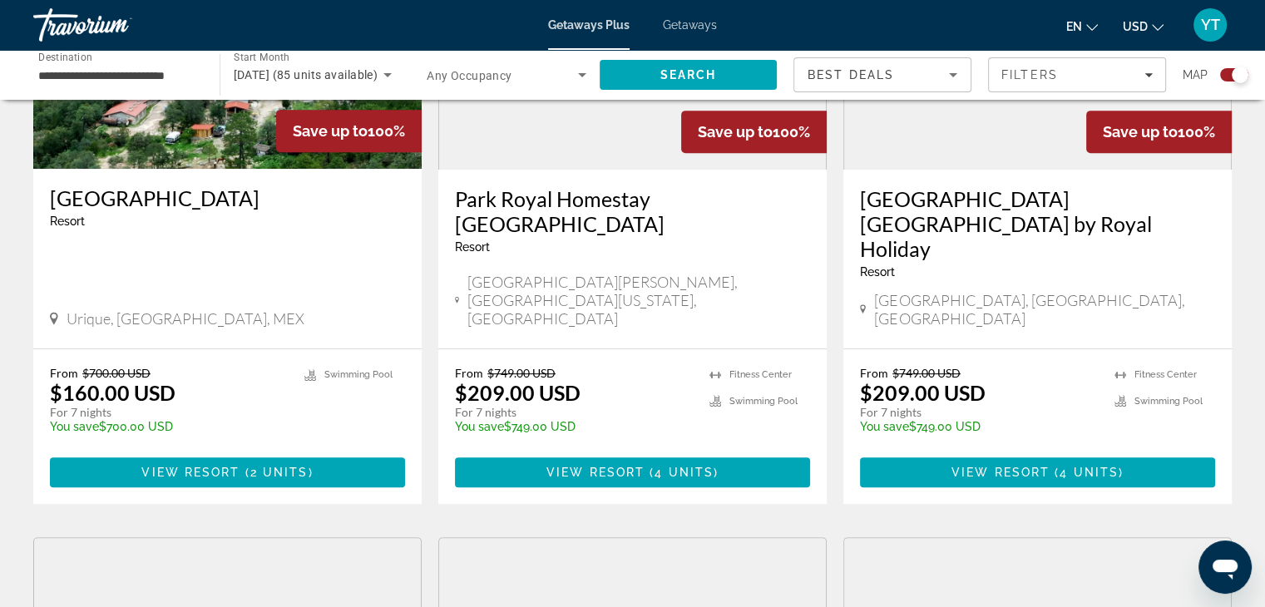
scroll to position [998, 0]
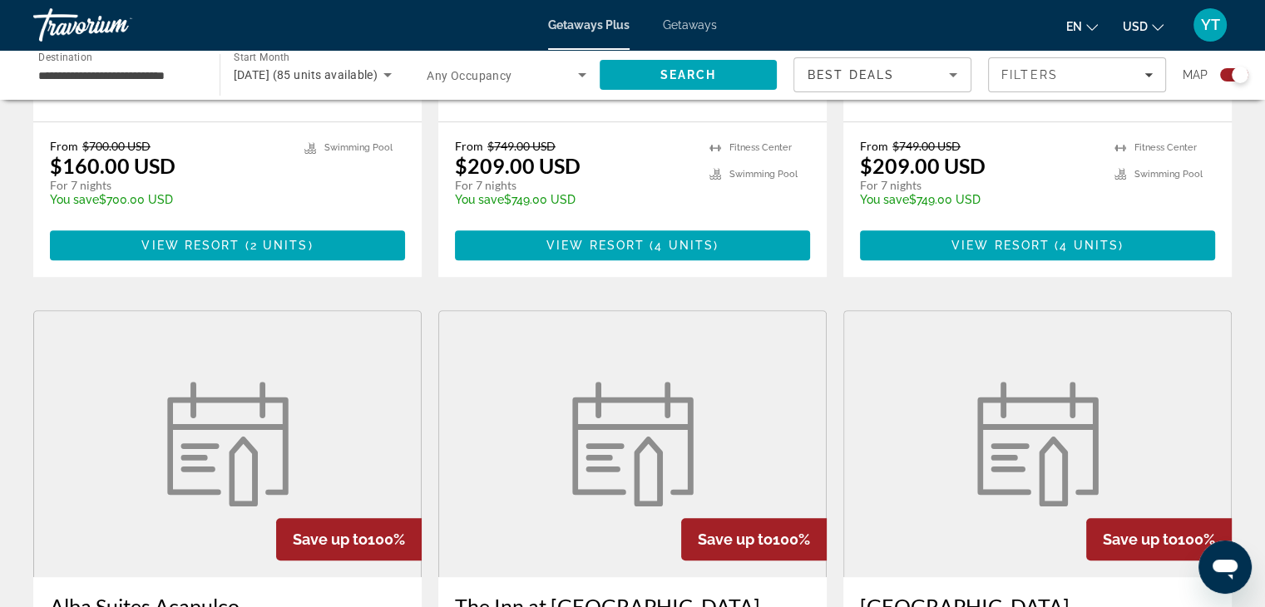
click at [808, 418] on figure "Main content" at bounding box center [632, 444] width 387 height 266
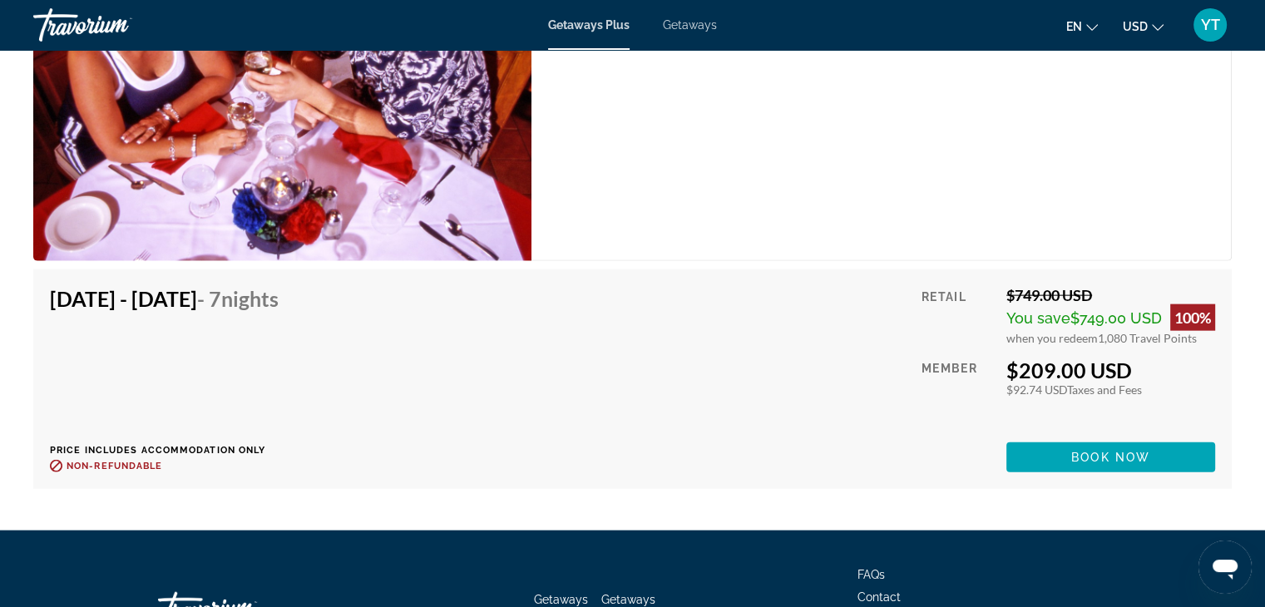
scroll to position [3852, 0]
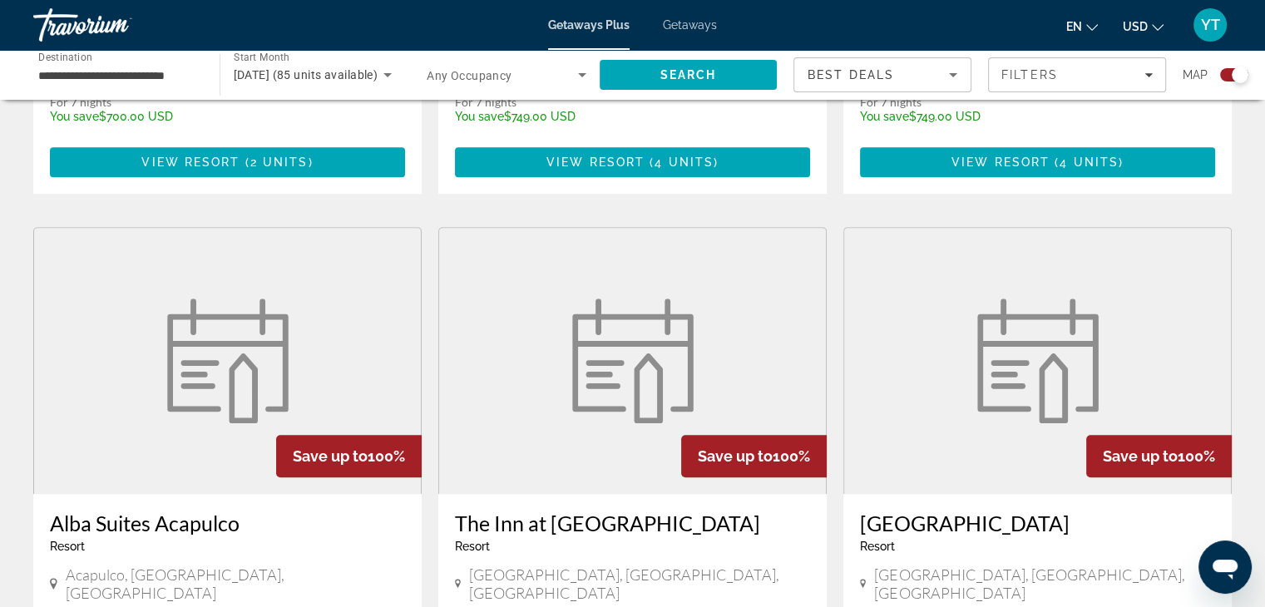
scroll to position [1247, 0]
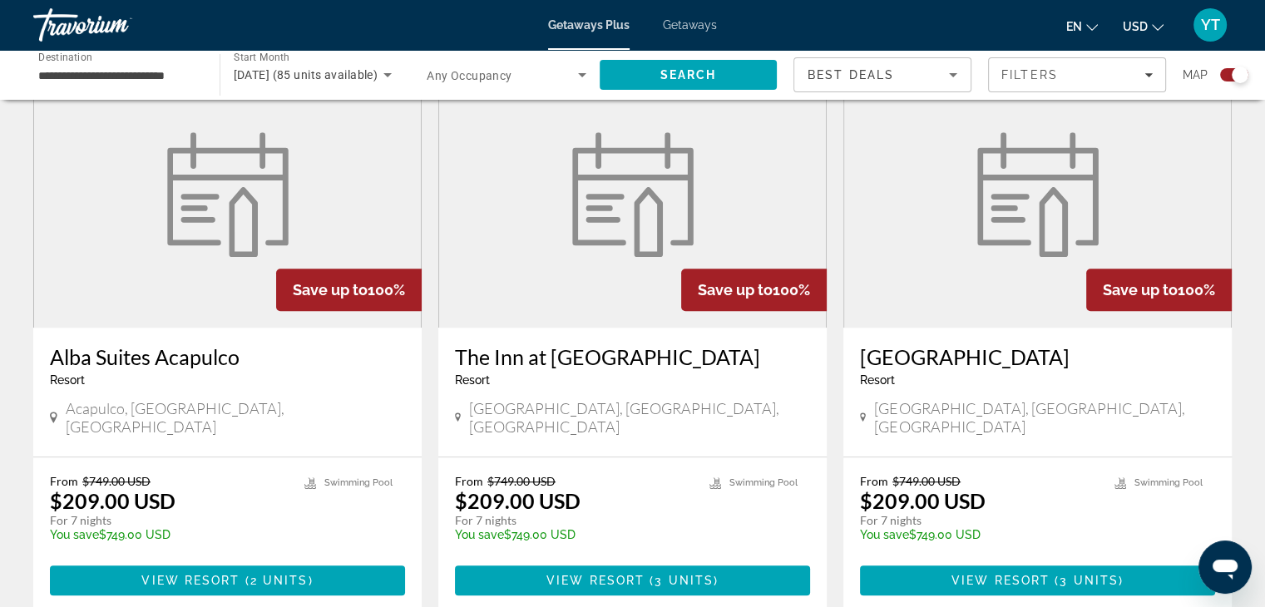
click at [1008, 344] on h3 "Pacific Palace Tower" at bounding box center [1037, 356] width 355 height 25
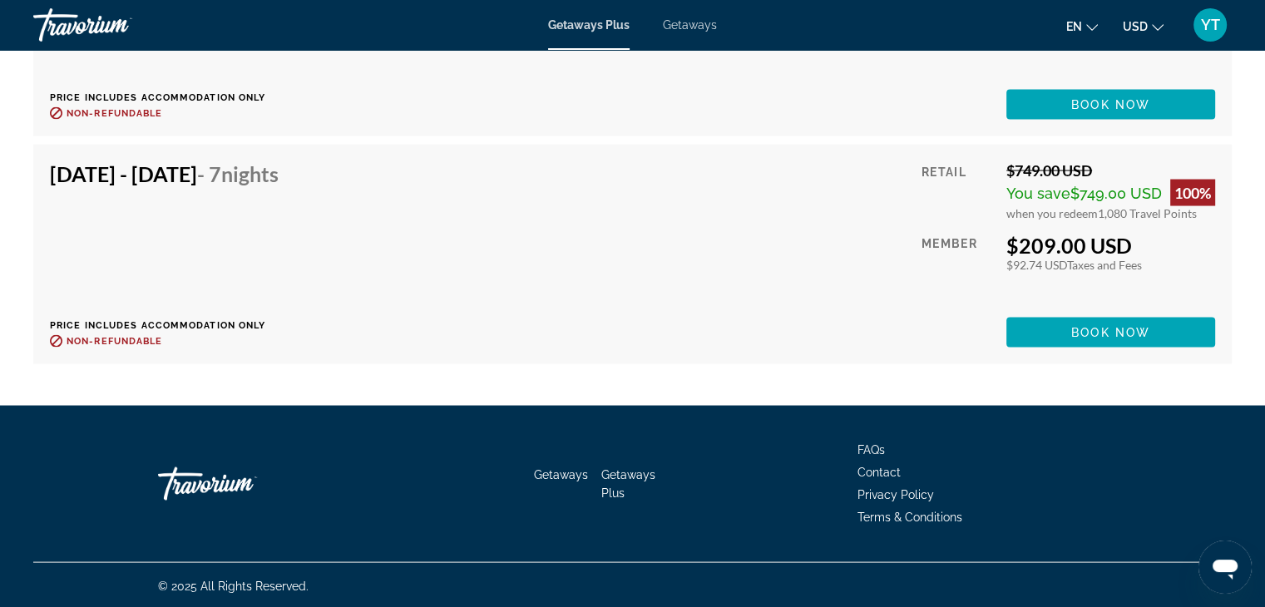
scroll to position [3245, 0]
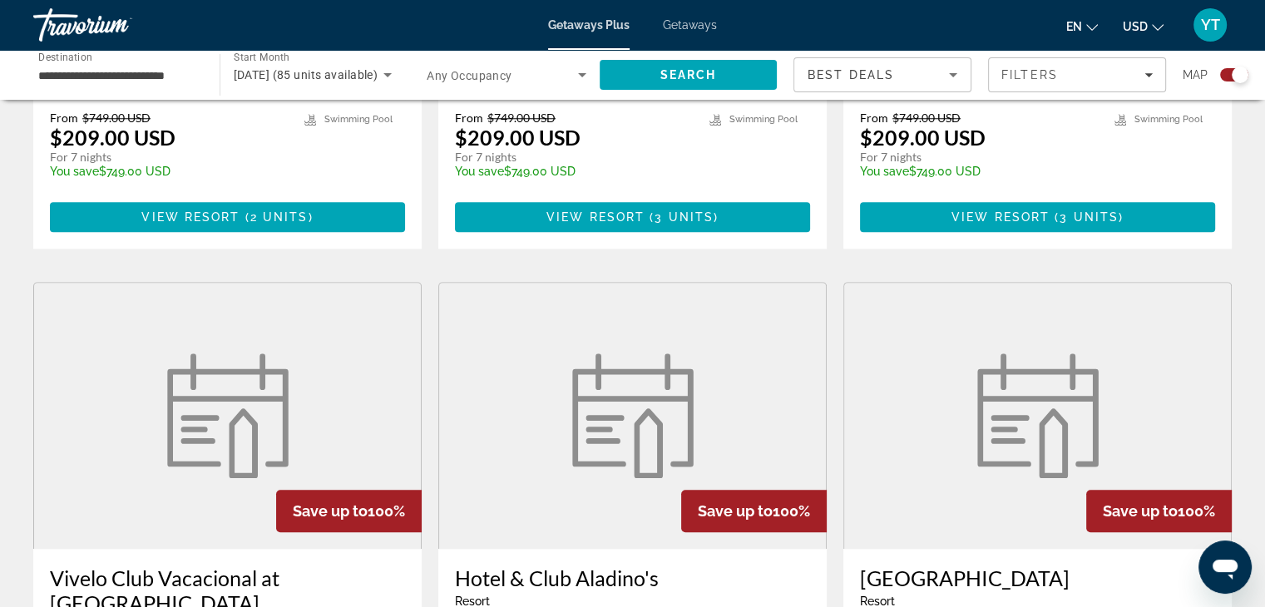
scroll to position [1830, 0]
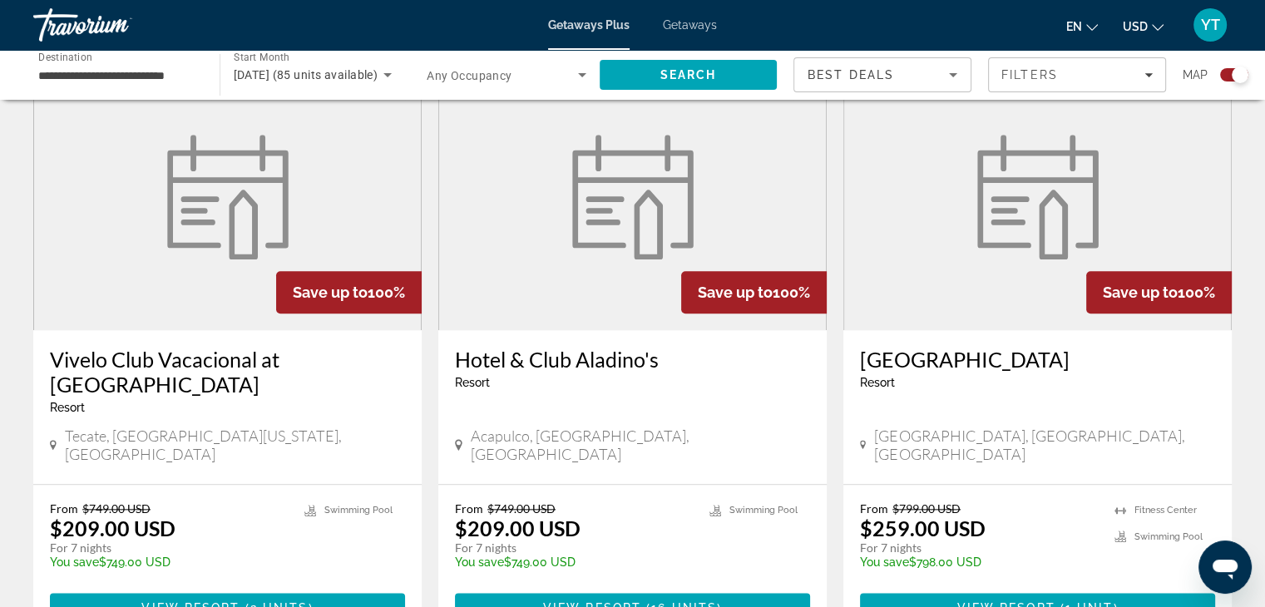
click at [299, 347] on h3 "Vivelo Club Vacacional at Rancho Tecate" at bounding box center [227, 372] width 355 height 50
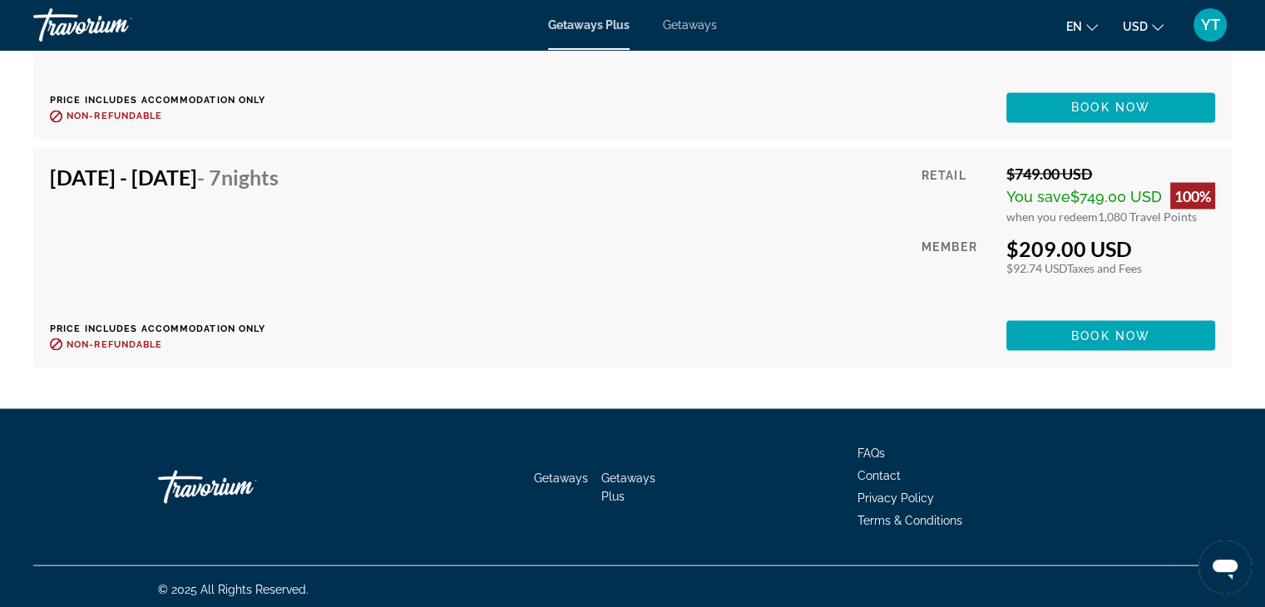
scroll to position [3004, 0]
